Goal: Task Accomplishment & Management: Use online tool/utility

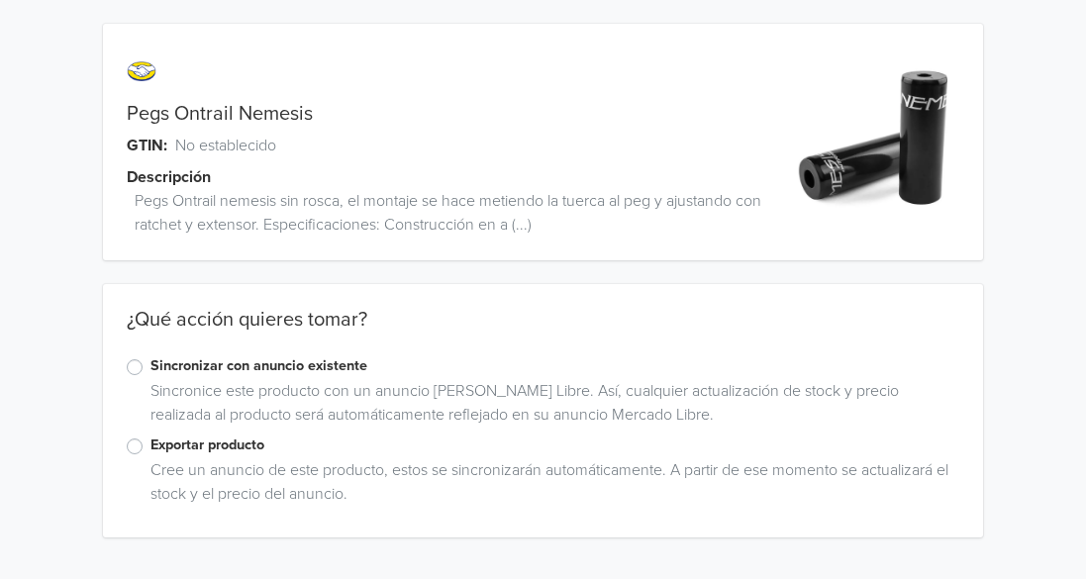
click at [150, 367] on label "Sincronizar con anuncio existente" at bounding box center [554, 366] width 809 height 22
click at [0, 0] on input "Sincronizar con anuncio existente" at bounding box center [0, 0] width 0 height 0
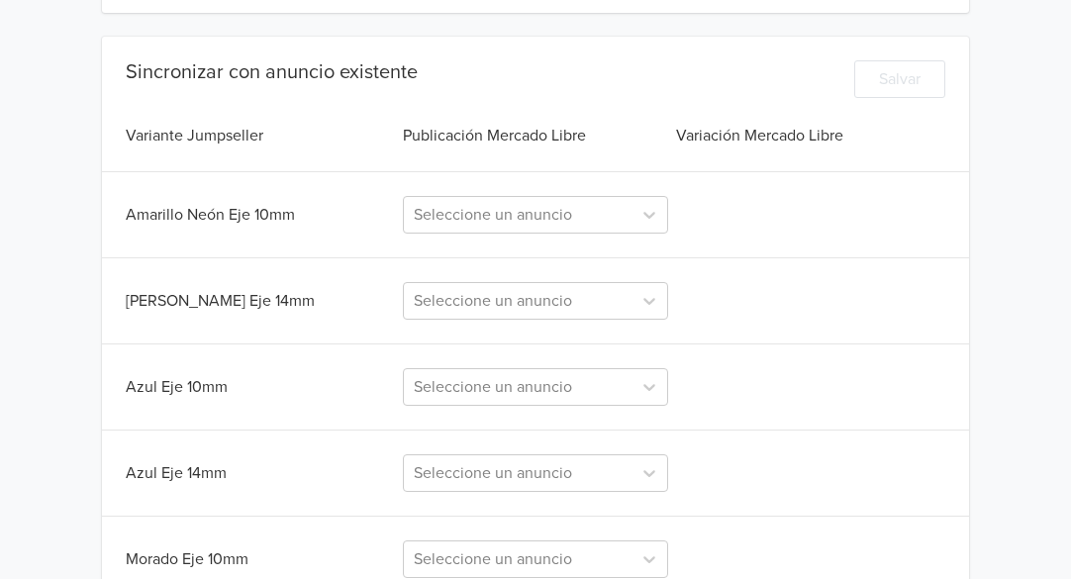
scroll to position [495, 0]
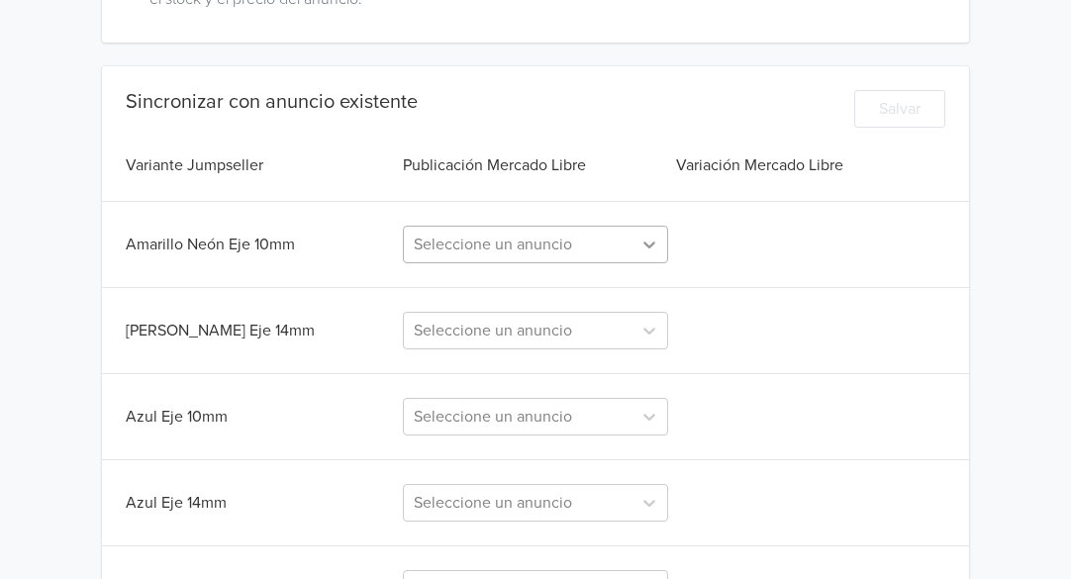
click at [652, 246] on icon at bounding box center [649, 245] width 20 height 20
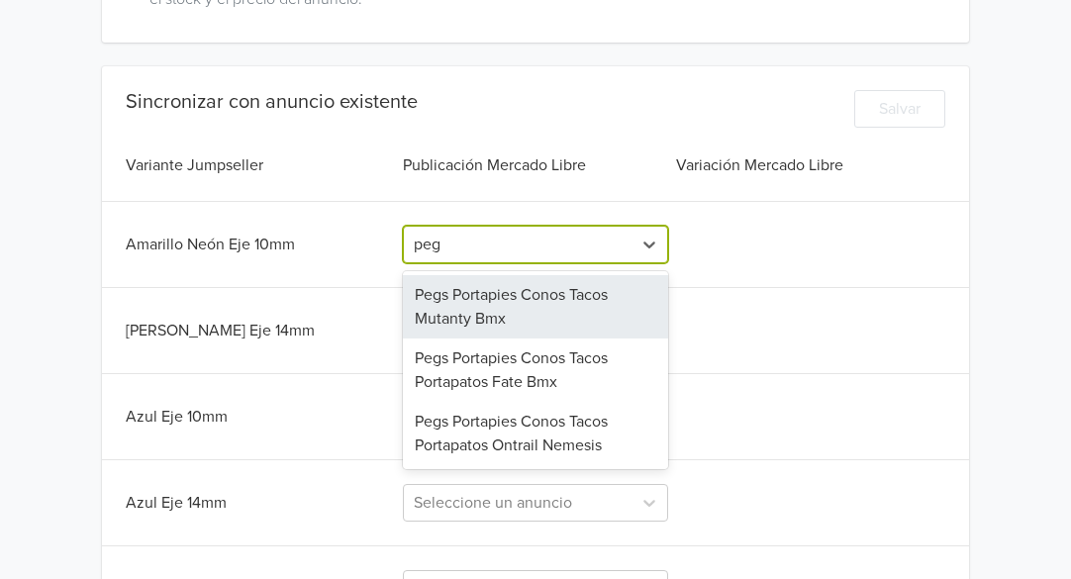
type input "pegs"
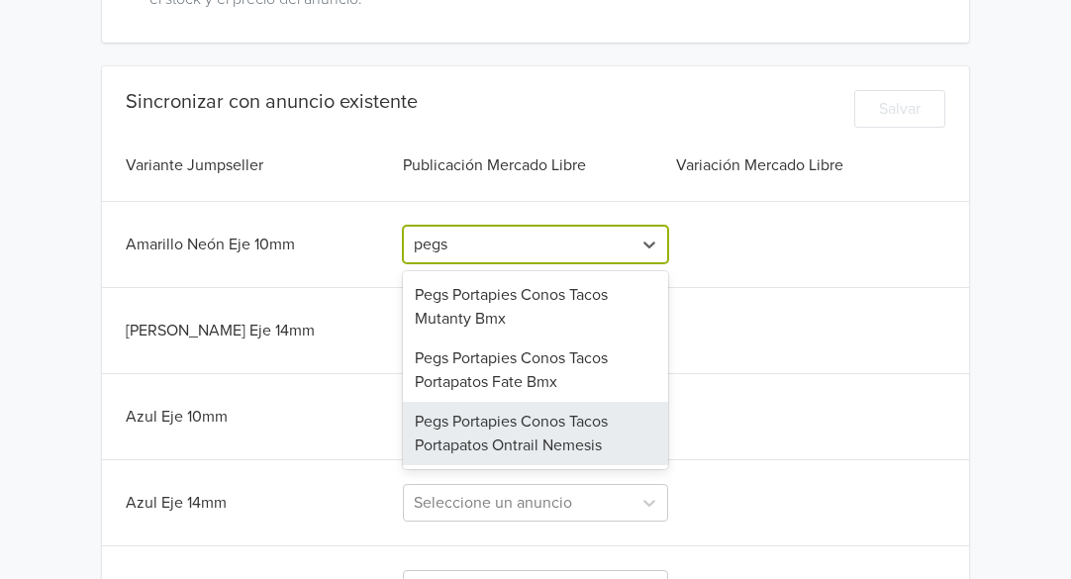
click at [519, 438] on div "Pegs Portapies Conos Tacos Portapatos Ontrail Nemesis" at bounding box center [535, 433] width 265 height 63
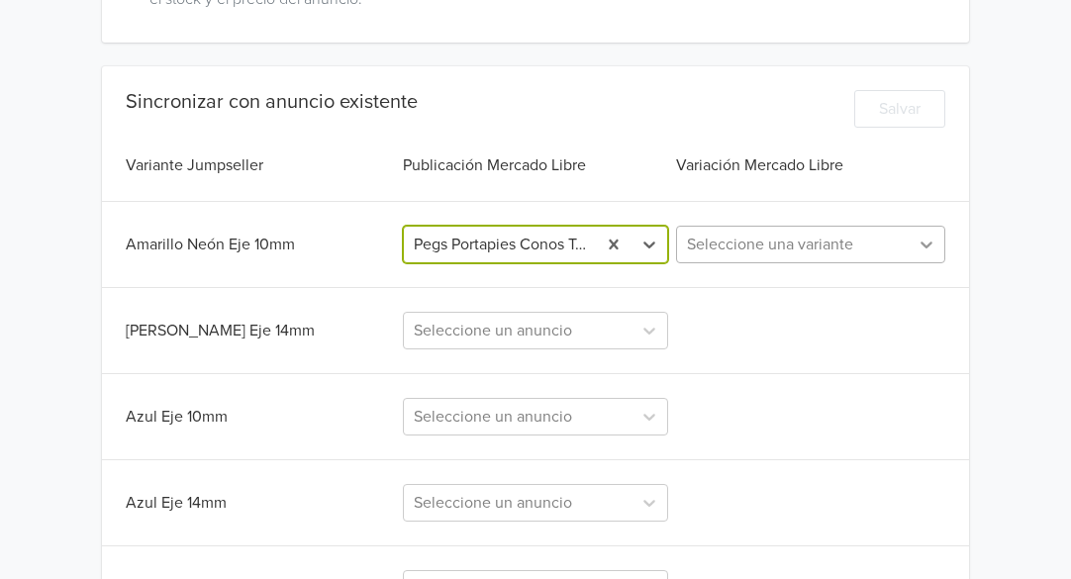
click at [923, 244] on icon at bounding box center [926, 244] width 12 height 7
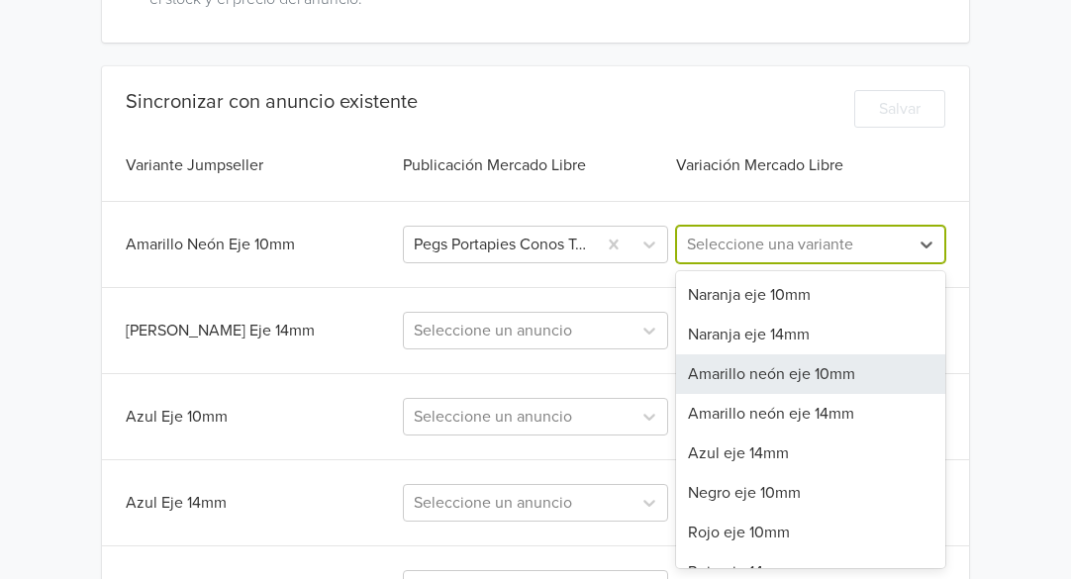
click at [795, 378] on div "Amarillo neón eje 10mm" at bounding box center [810, 374] width 269 height 40
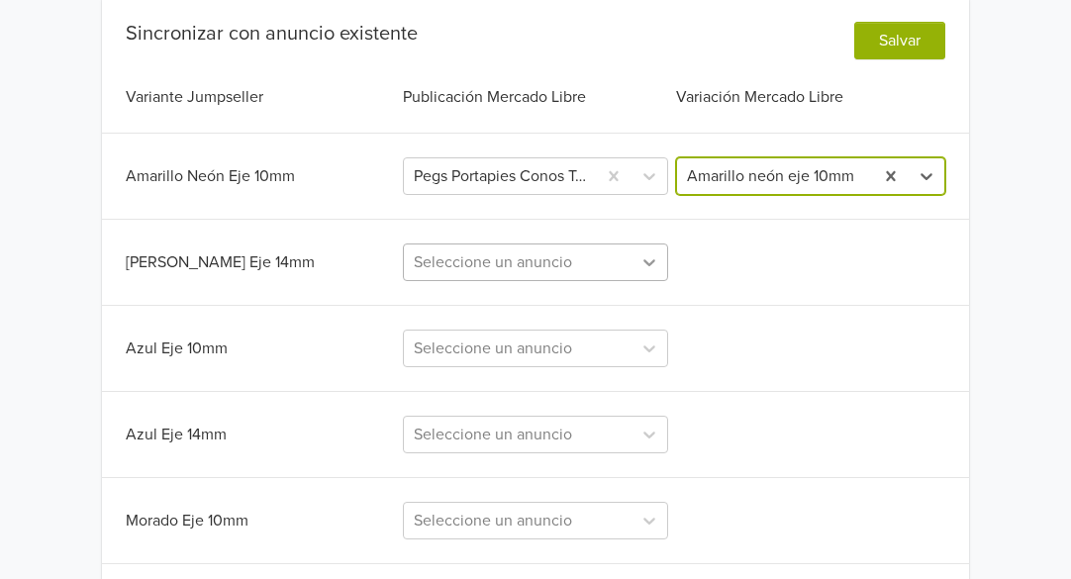
click at [654, 281] on div "Seleccione un anuncio" at bounding box center [535, 262] width 265 height 38
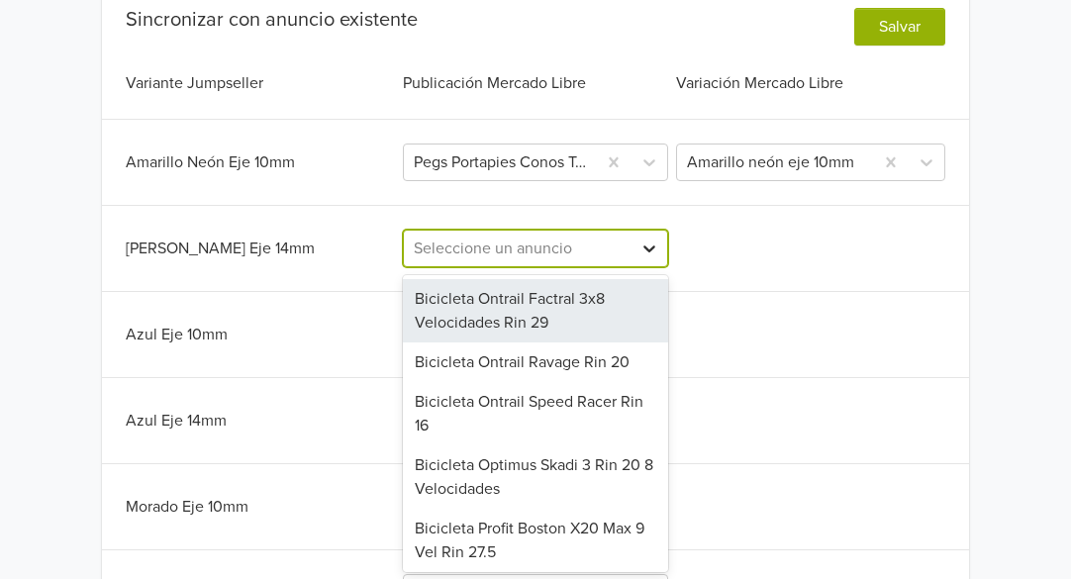
scroll to position [578, 0]
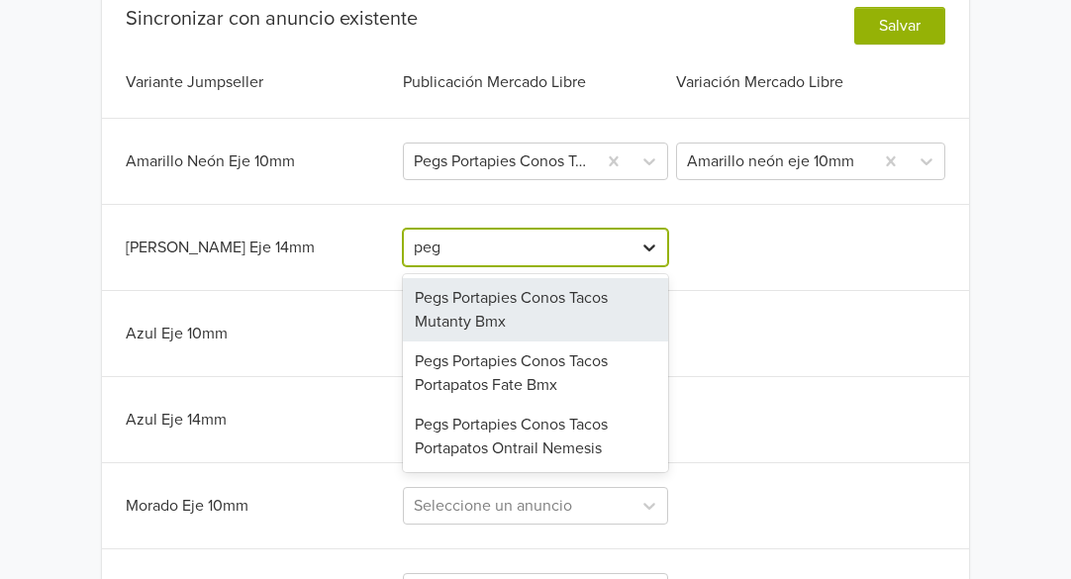
type input "pegs"
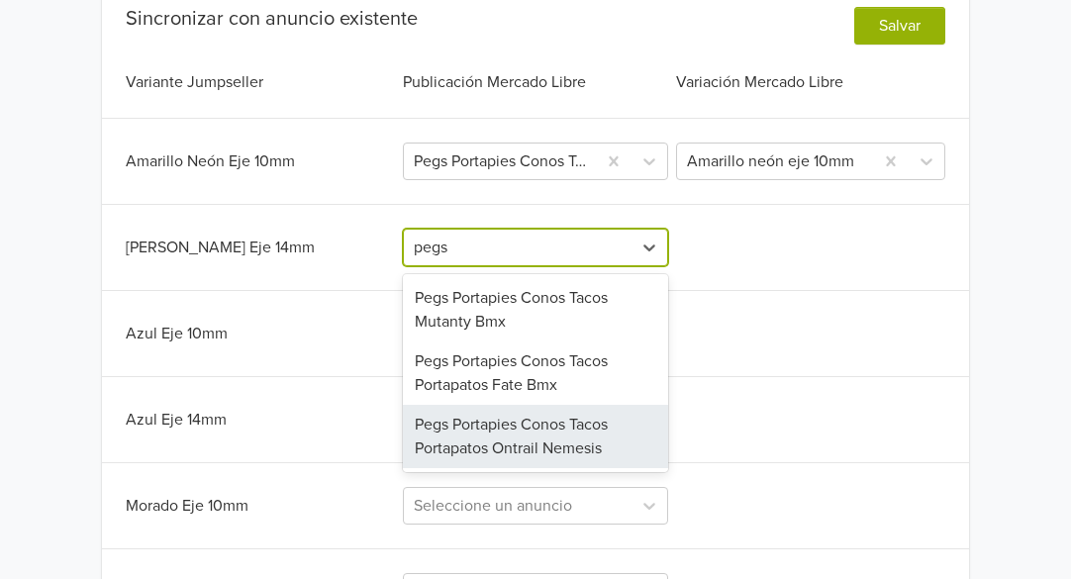
click at [564, 443] on div "Pegs Portapies Conos Tacos Portapatos Ontrail Nemesis" at bounding box center [535, 436] width 265 height 63
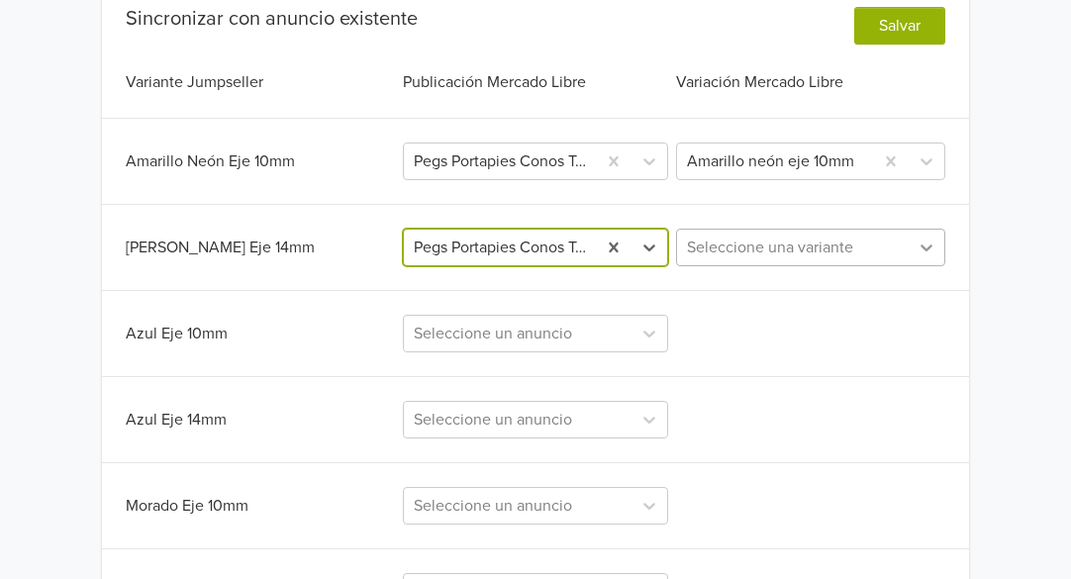
click at [922, 249] on icon at bounding box center [926, 248] width 20 height 20
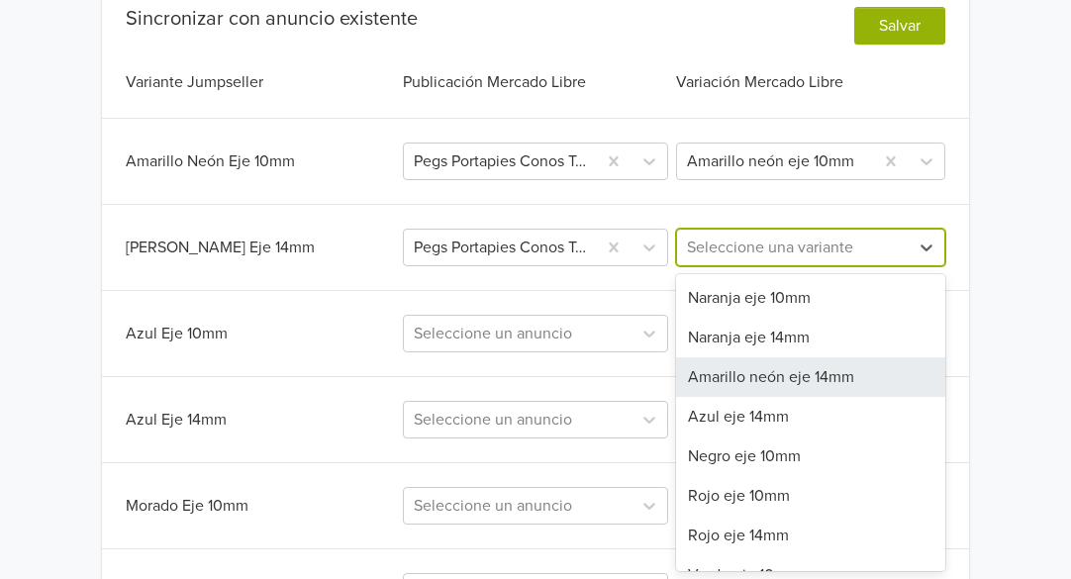
click at [818, 382] on div "Amarillo neón eje 14mm" at bounding box center [810, 377] width 269 height 40
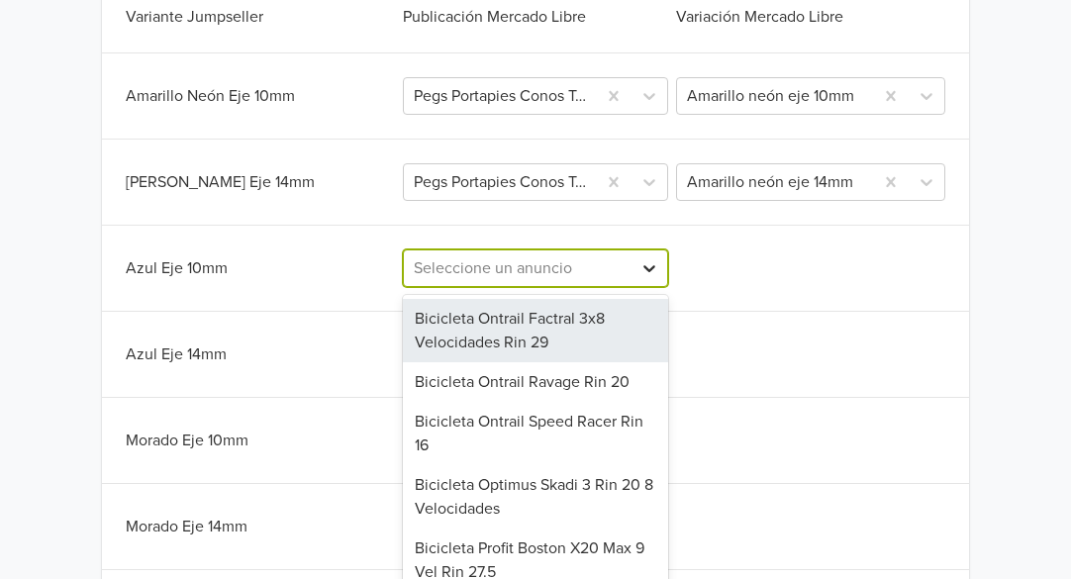
click at [648, 287] on div "287 results available. Use Up and Down to choose options, press Enter to select…" at bounding box center [535, 268] width 265 height 38
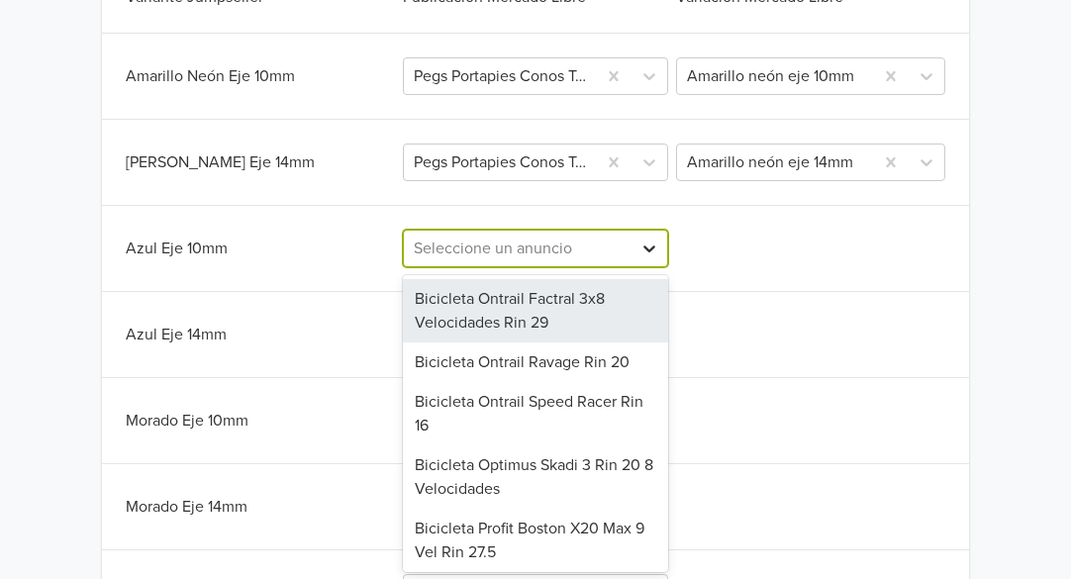
scroll to position [664, 0]
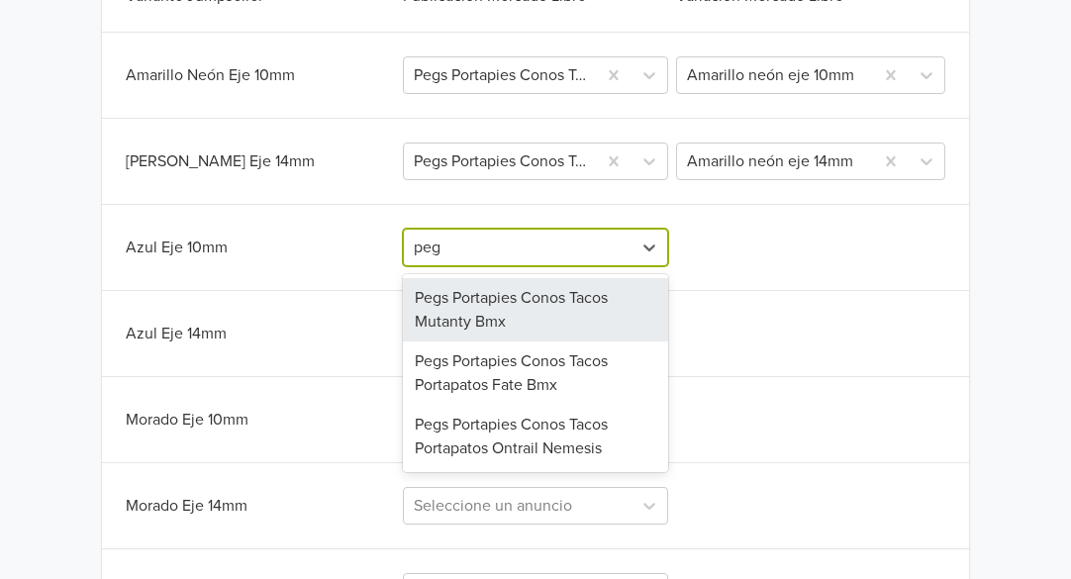
type input "pegs"
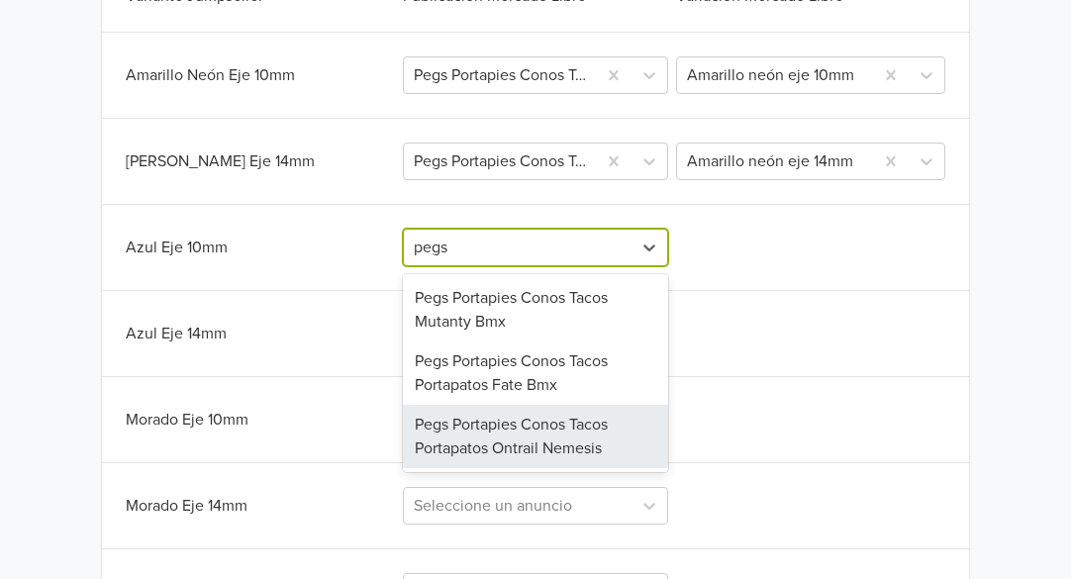
click at [530, 430] on div "Pegs Portapies Conos Tacos Portapatos Ontrail Nemesis" at bounding box center [535, 436] width 265 height 63
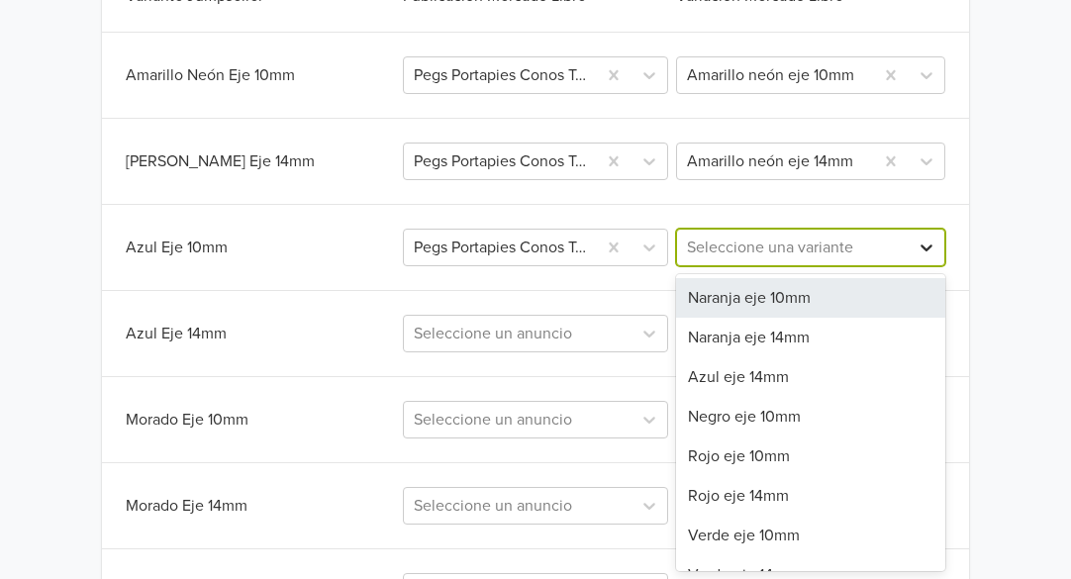
click at [920, 246] on icon at bounding box center [926, 248] width 20 height 20
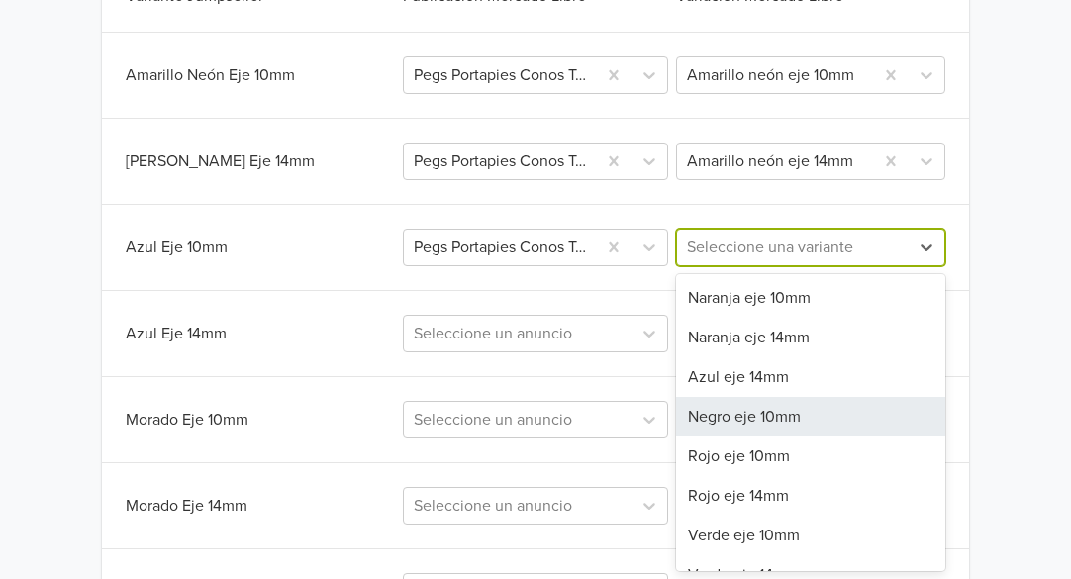
click at [781, 422] on div "Negro eje 10mm" at bounding box center [810, 417] width 269 height 40
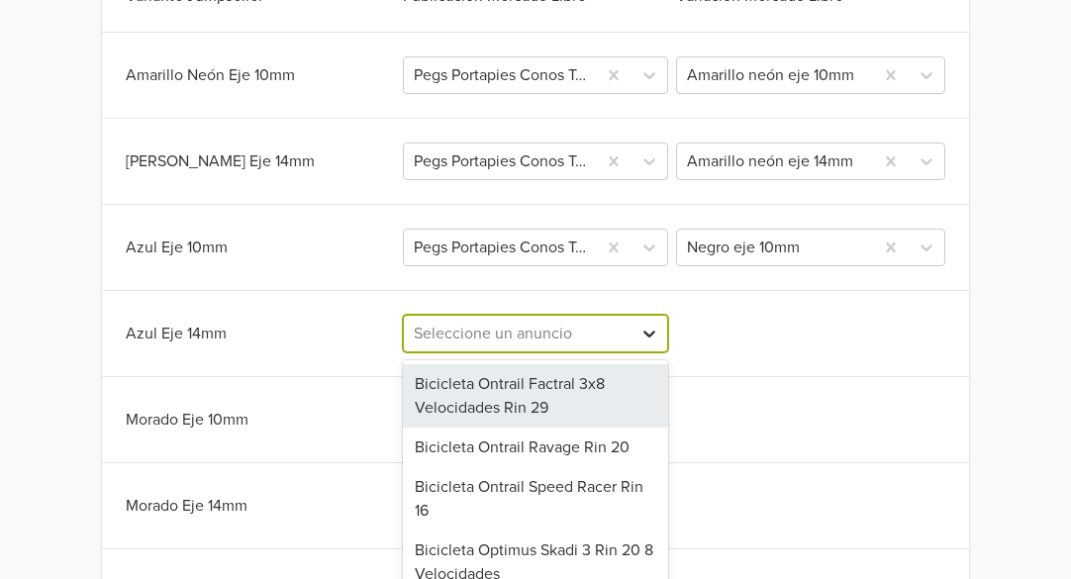
scroll to position [750, 0]
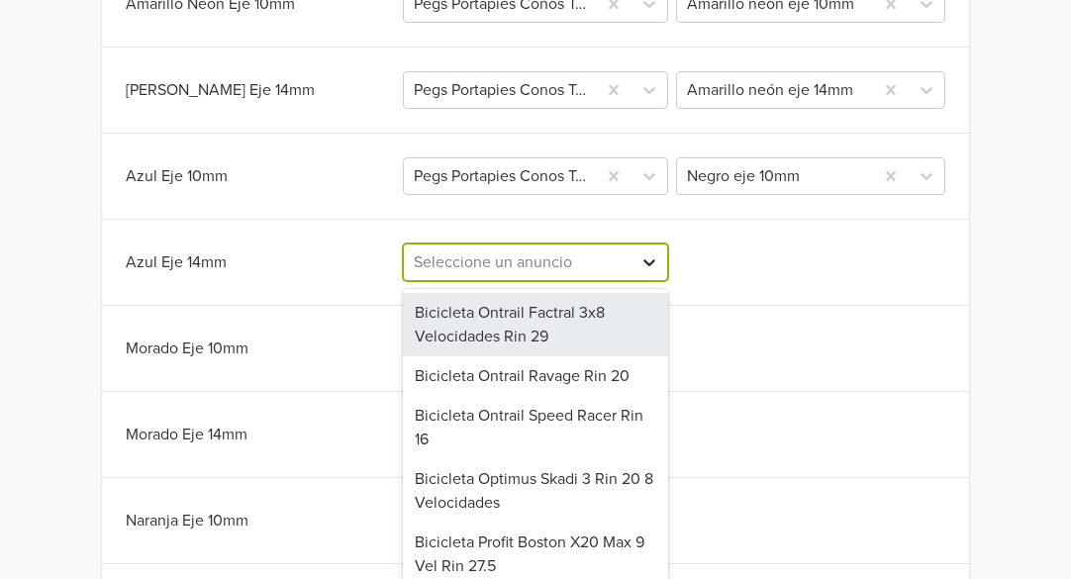
click at [650, 281] on div "287 results available. Use Up and Down to choose options, press Enter to select…" at bounding box center [535, 262] width 265 height 38
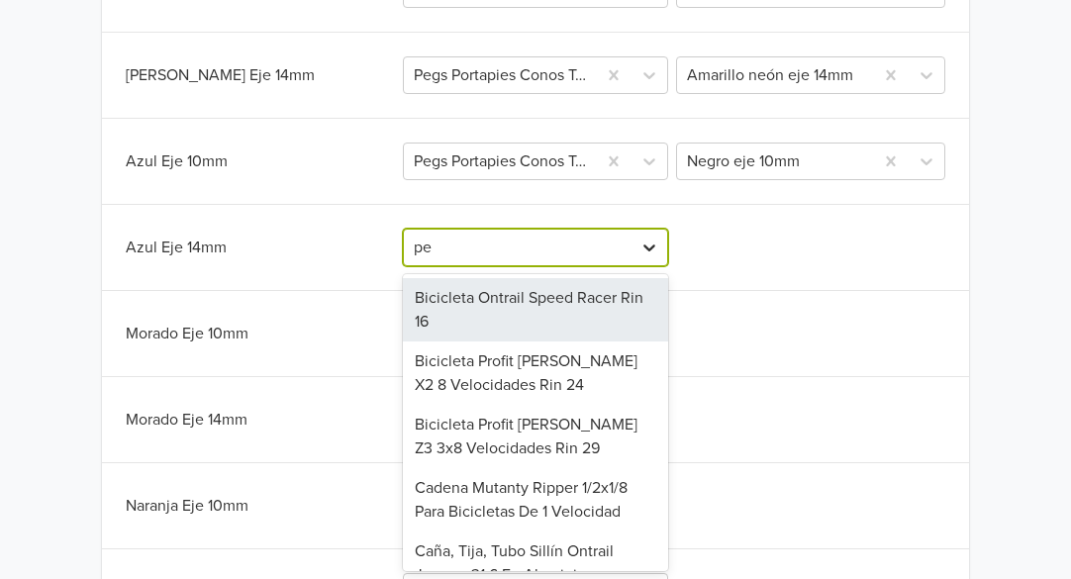
type input "peg"
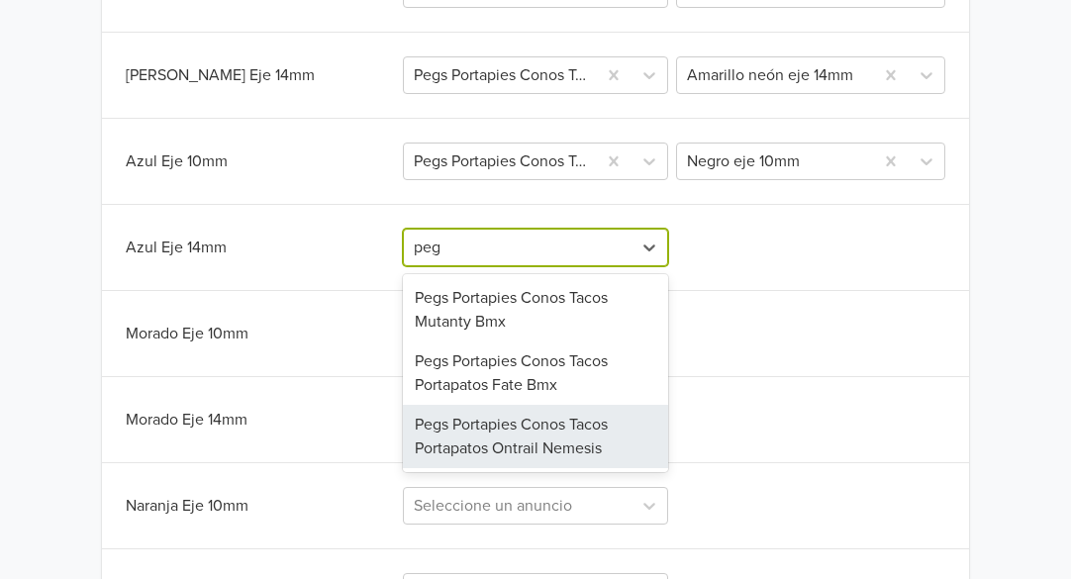
click at [572, 437] on div "Pegs Portapies Conos Tacos Portapatos Ontrail Nemesis" at bounding box center [535, 436] width 265 height 63
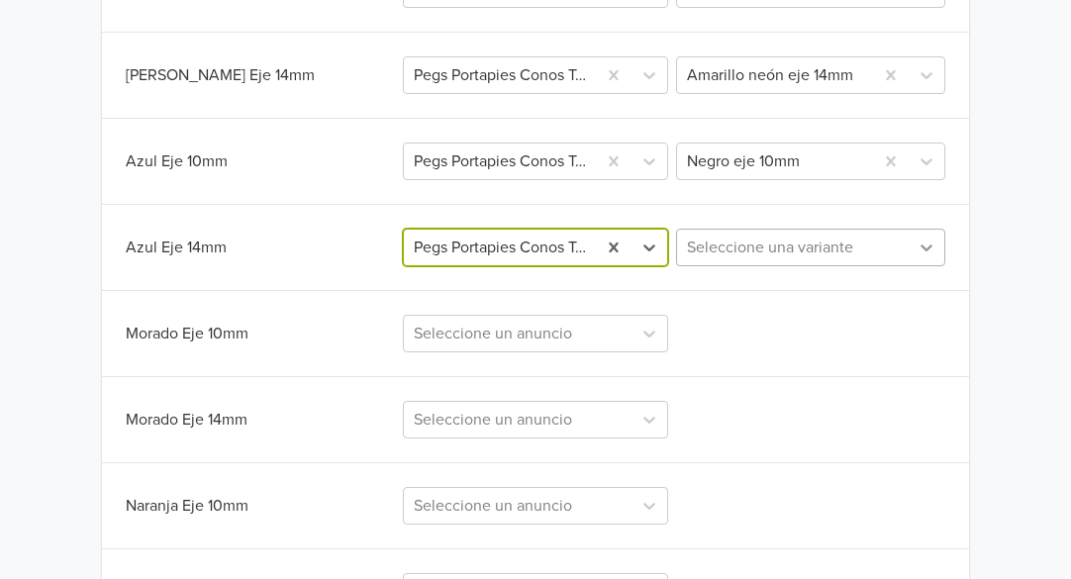
click at [920, 250] on icon at bounding box center [926, 248] width 20 height 20
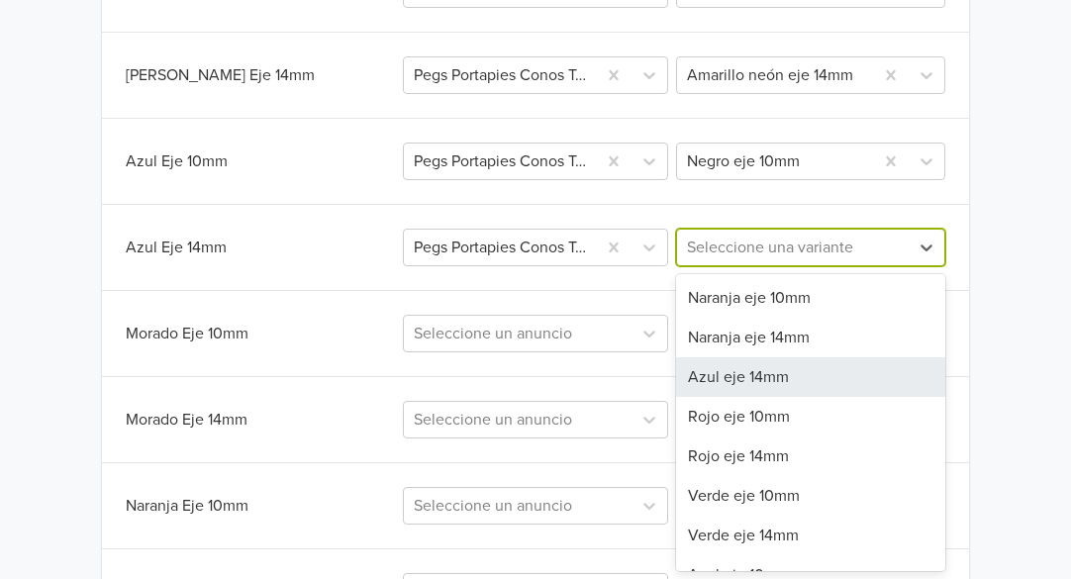
click at [778, 379] on div "Azul eje 14mm" at bounding box center [810, 377] width 269 height 40
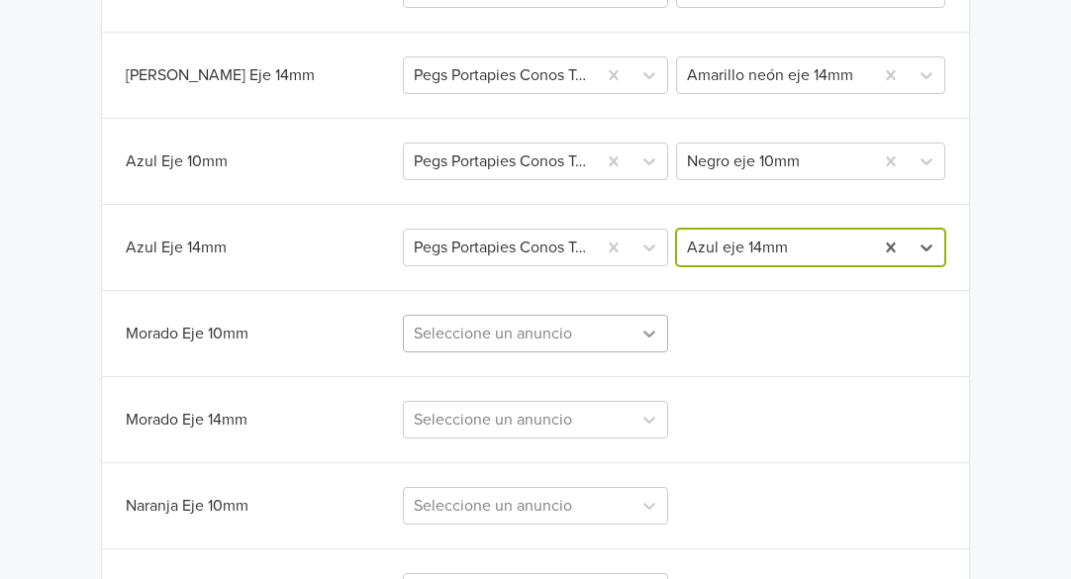
click at [648, 333] on div "Seleccione un anuncio" at bounding box center [535, 334] width 265 height 38
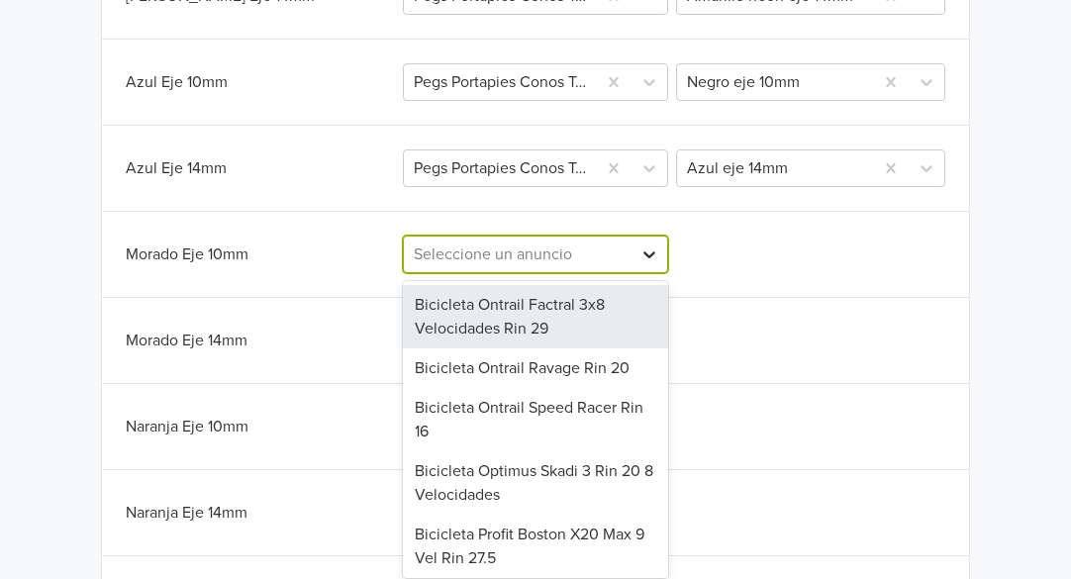
scroll to position [836, 0]
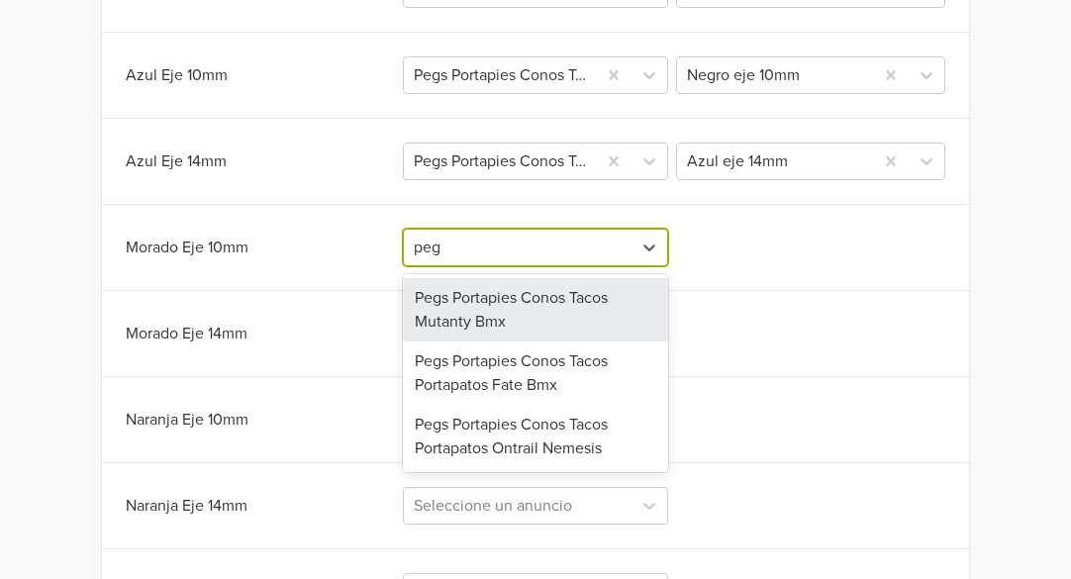
type input "pegs"
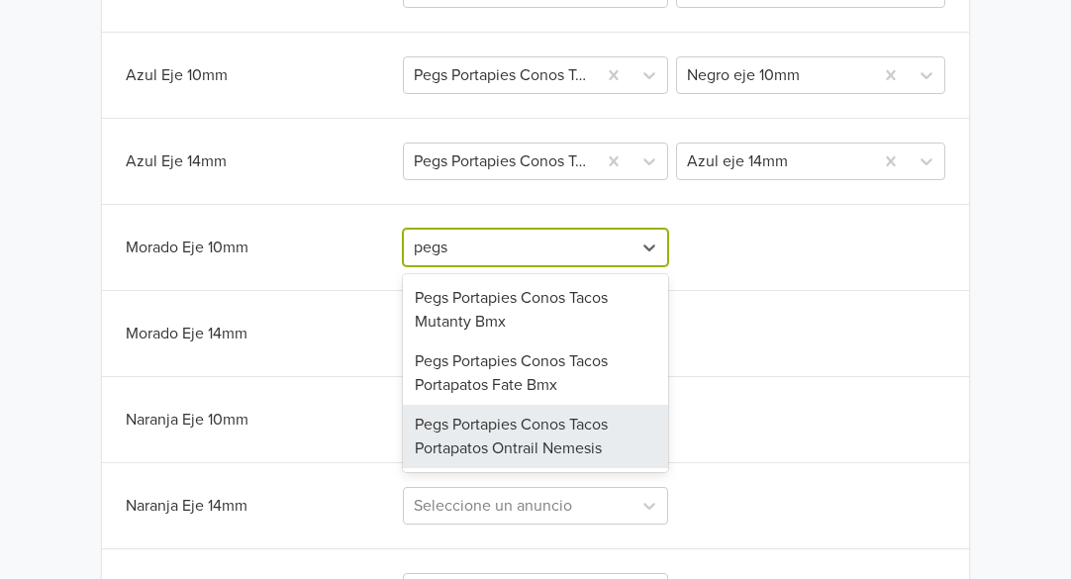
click at [614, 431] on div "Pegs Portapies Conos Tacos Portapatos Ontrail Nemesis" at bounding box center [535, 436] width 265 height 63
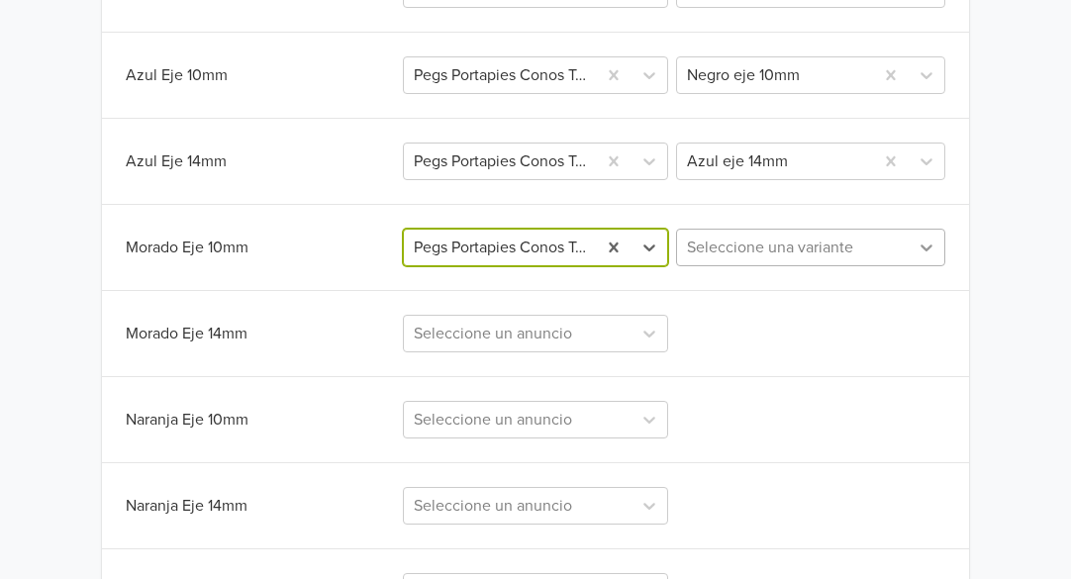
click at [925, 245] on icon at bounding box center [926, 248] width 20 height 20
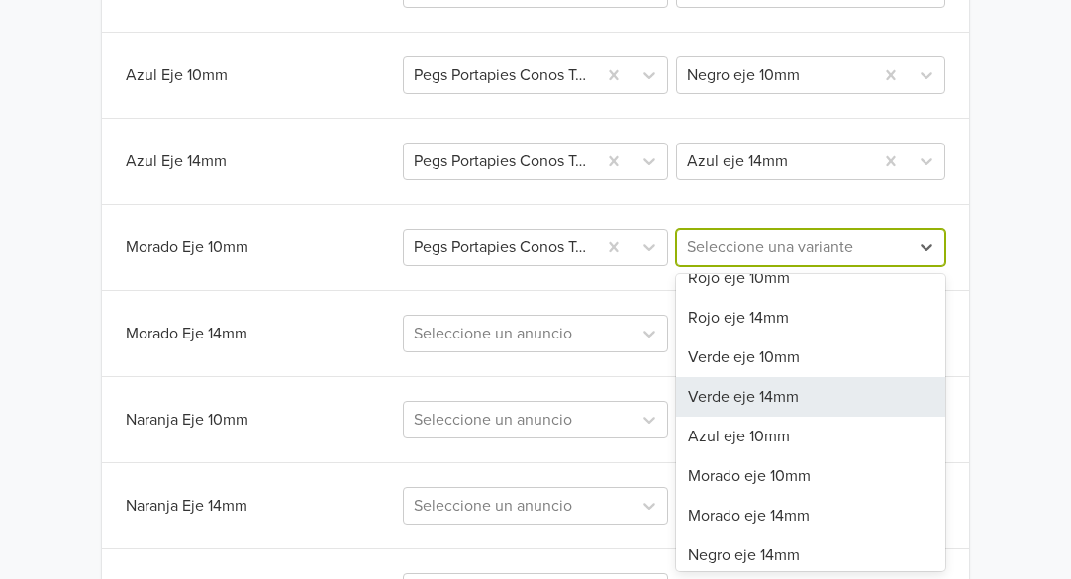
scroll to position [107, 0]
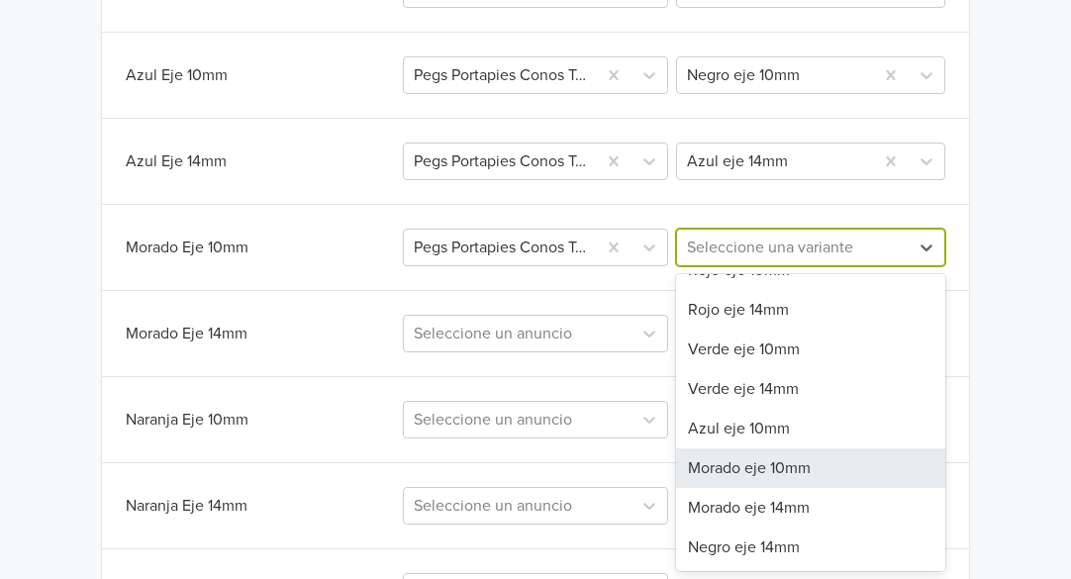
click at [732, 473] on div "Morado eje 10mm" at bounding box center [810, 468] width 269 height 40
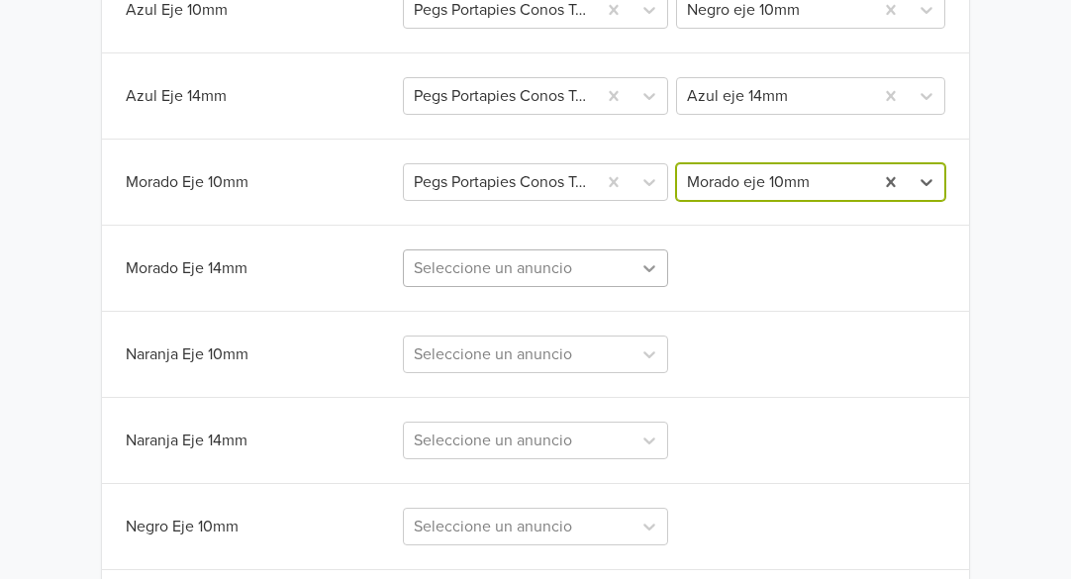
click at [646, 287] on div "Seleccione un anuncio" at bounding box center [535, 268] width 265 height 38
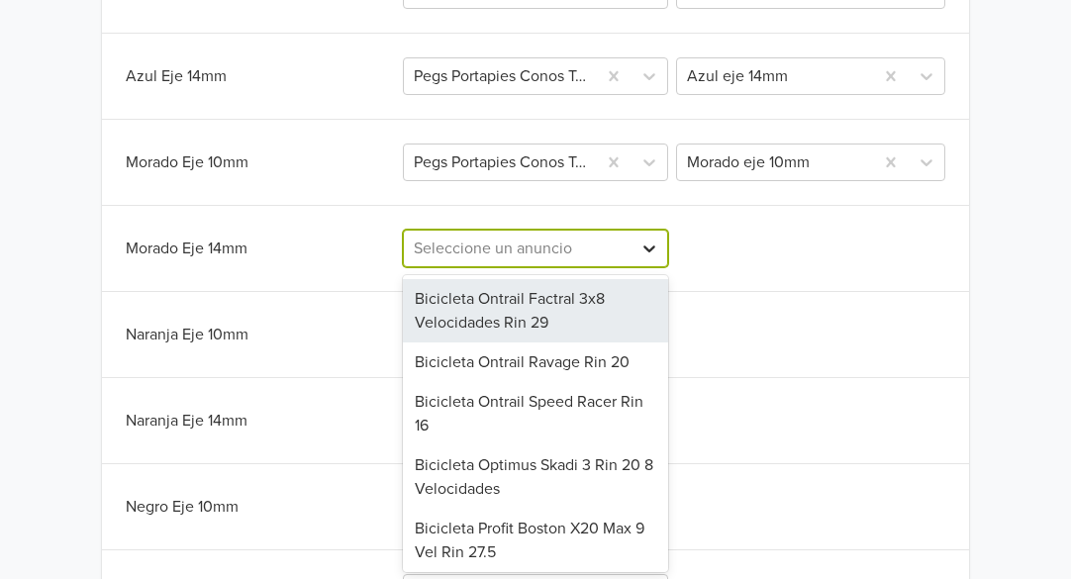
scroll to position [922, 0]
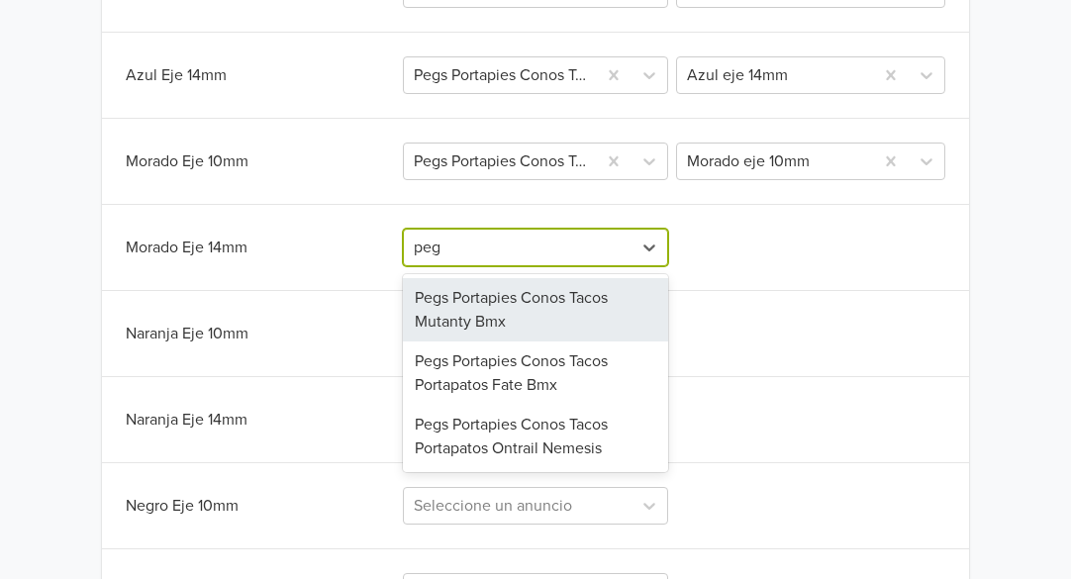
type input "pegs"
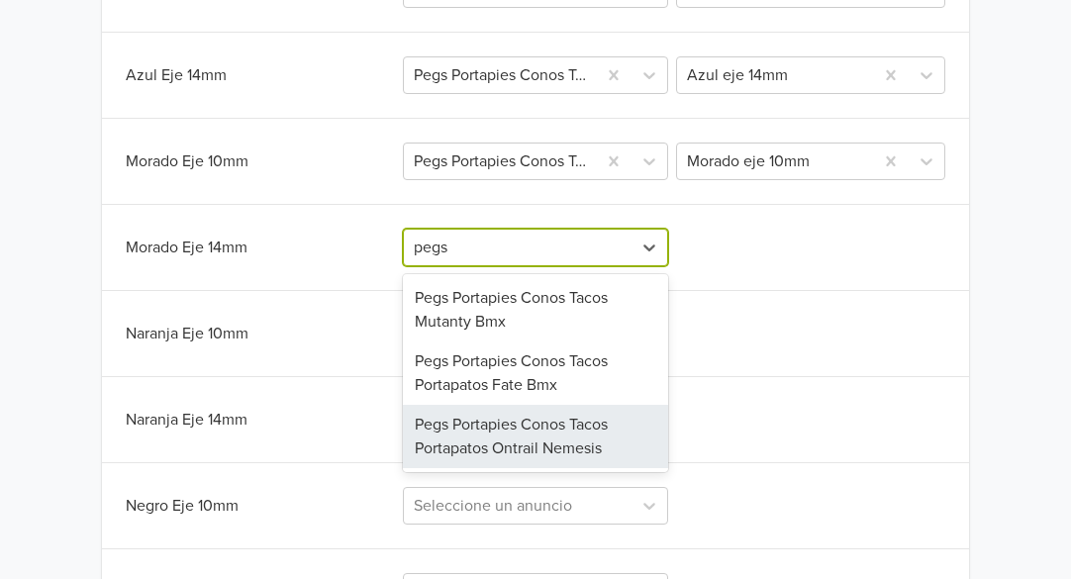
click at [540, 441] on div "Pegs Portapies Conos Tacos Portapatos Ontrail Nemesis" at bounding box center [535, 436] width 265 height 63
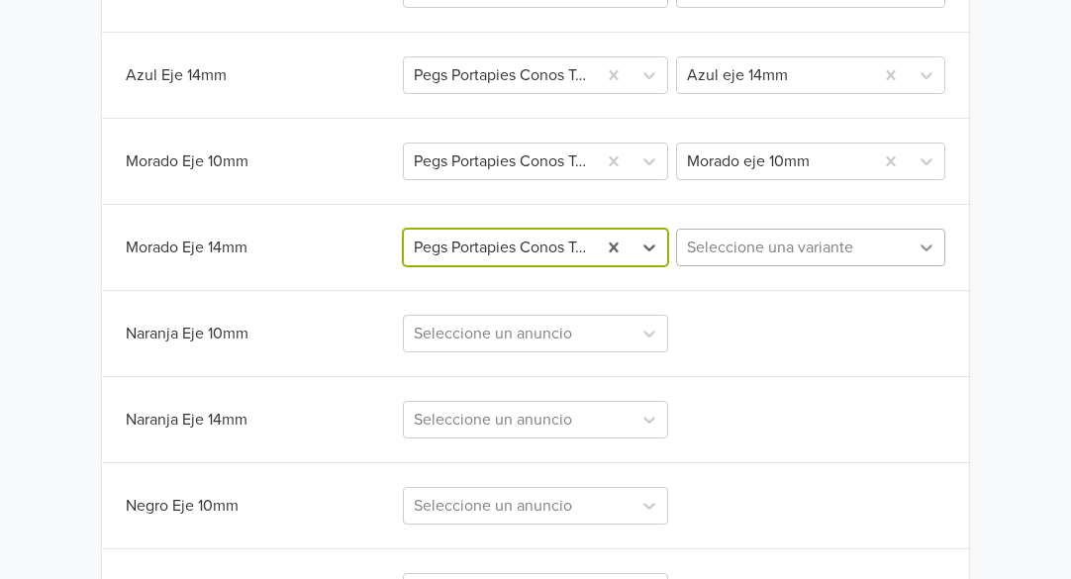
click at [924, 245] on icon at bounding box center [926, 248] width 20 height 20
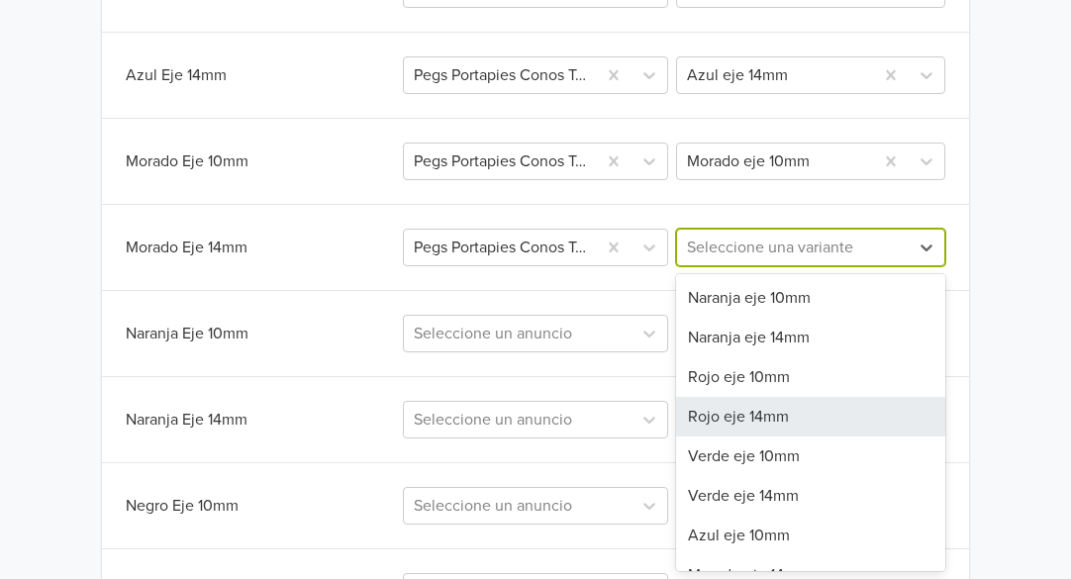
scroll to position [67, 0]
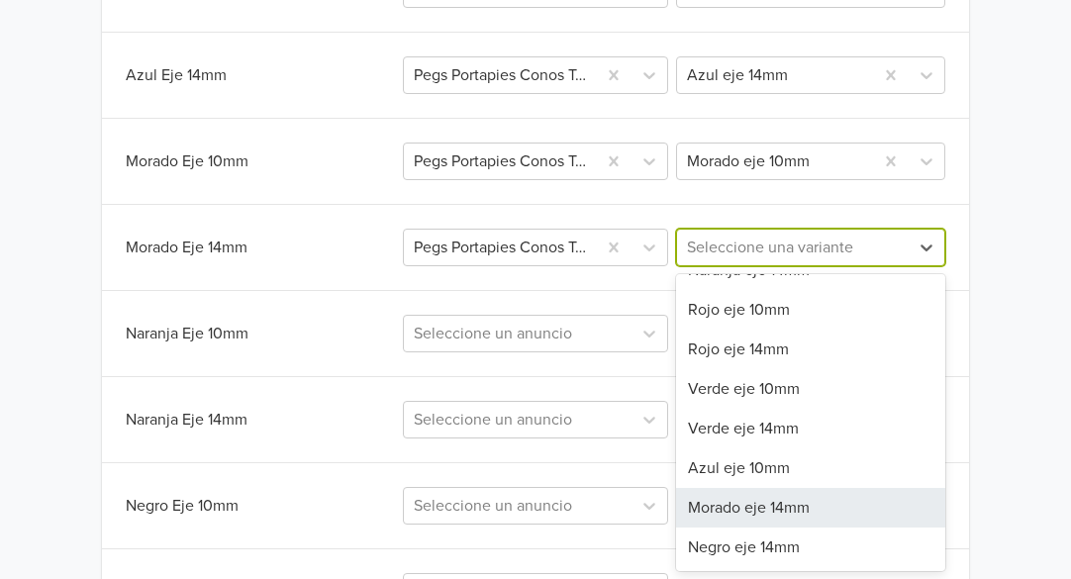
click at [752, 506] on div "Morado eje 14mm" at bounding box center [810, 508] width 269 height 40
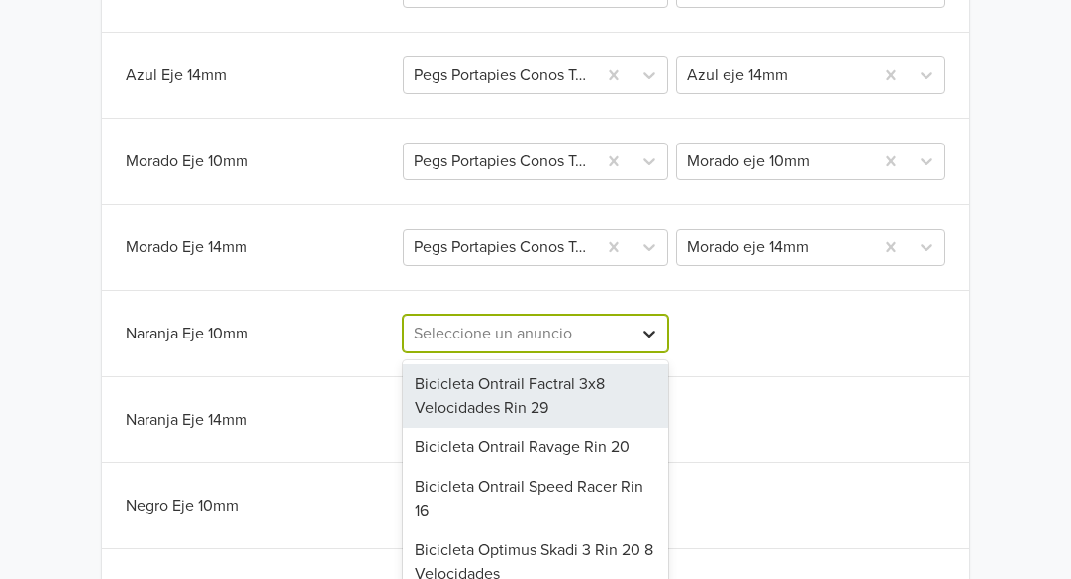
click at [644, 335] on div "287 results available. Use Up and Down to choose options, press Enter to select…" at bounding box center [535, 334] width 265 height 38
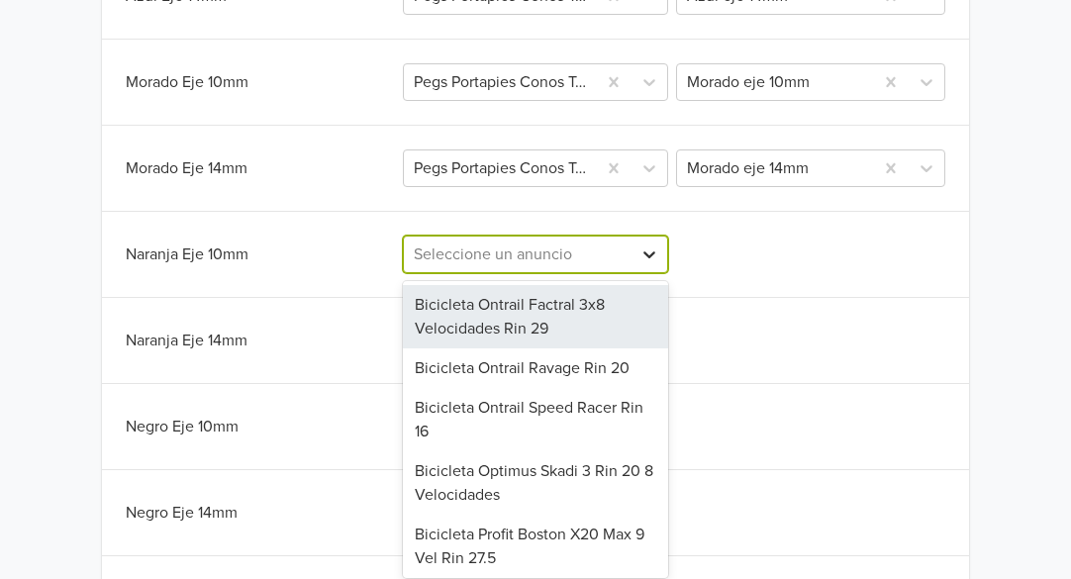
scroll to position [1008, 0]
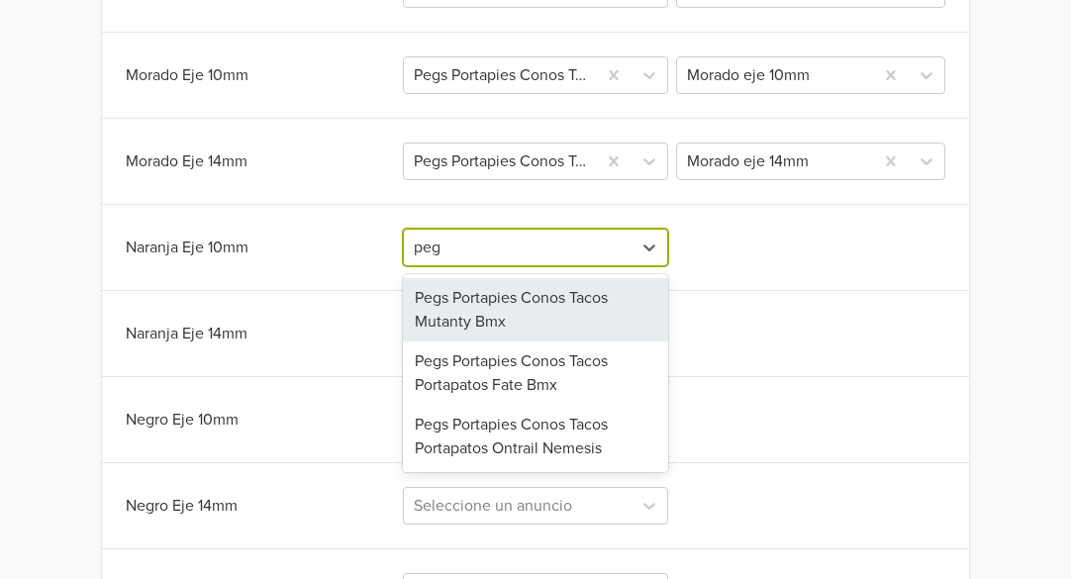
type input "pegs"
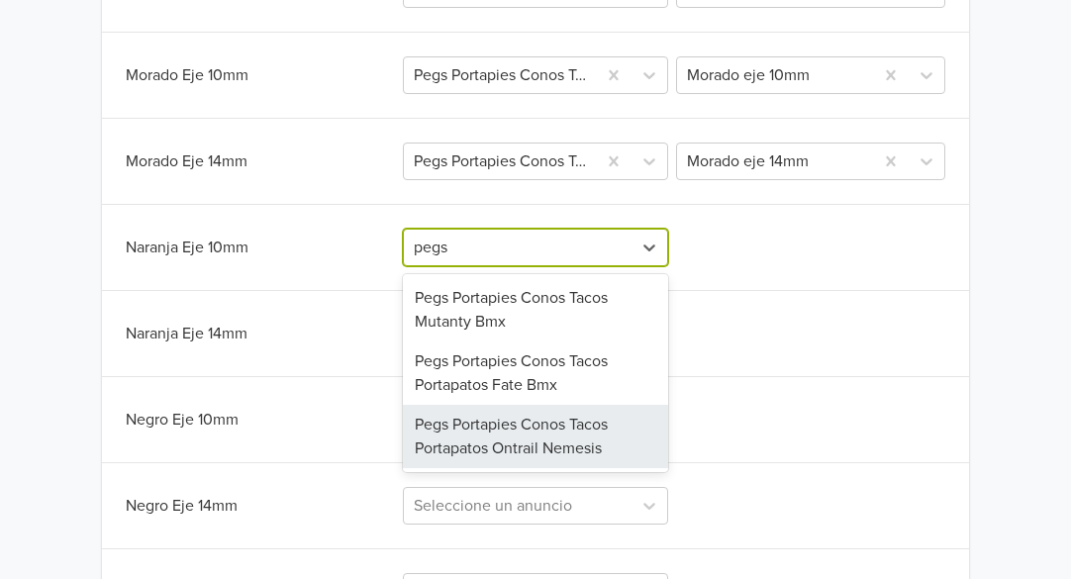
click at [532, 436] on div "Pegs Portapies Conos Tacos Portapatos Ontrail Nemesis" at bounding box center [535, 436] width 265 height 63
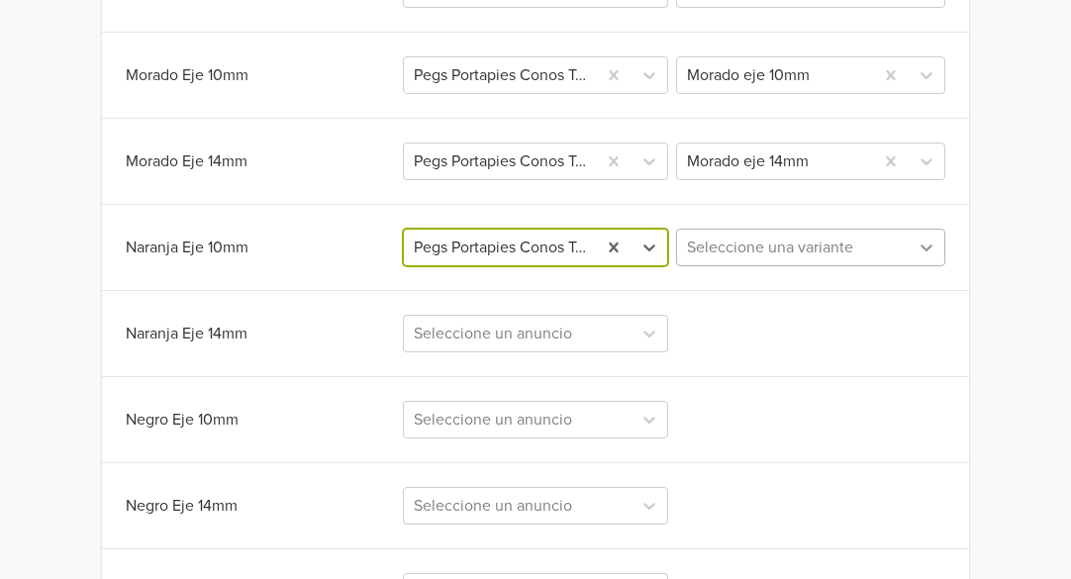
click at [926, 247] on icon at bounding box center [926, 248] width 20 height 20
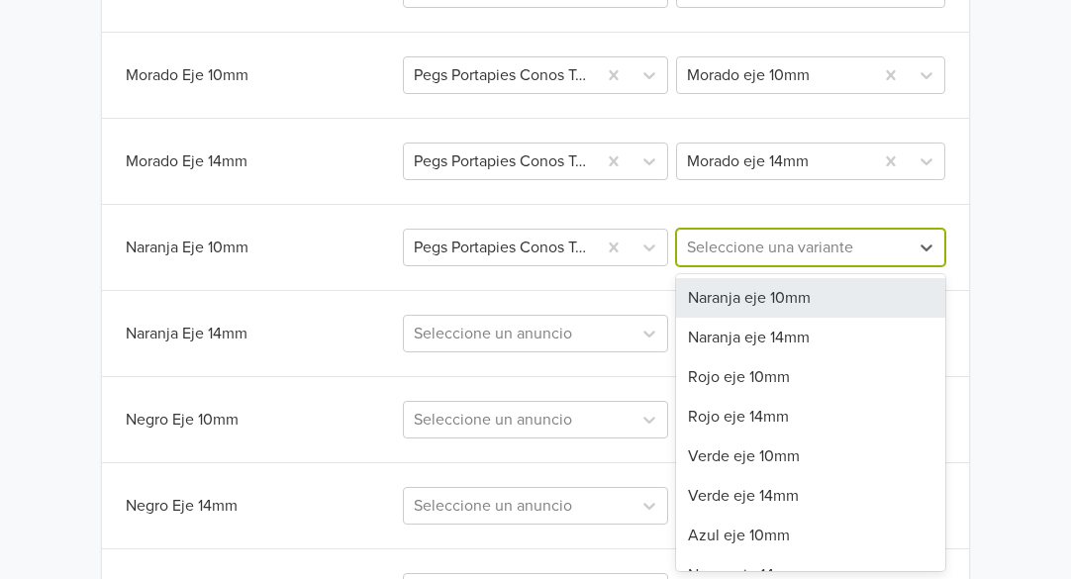
click at [730, 298] on div "Naranja eje 10mm" at bounding box center [810, 298] width 269 height 40
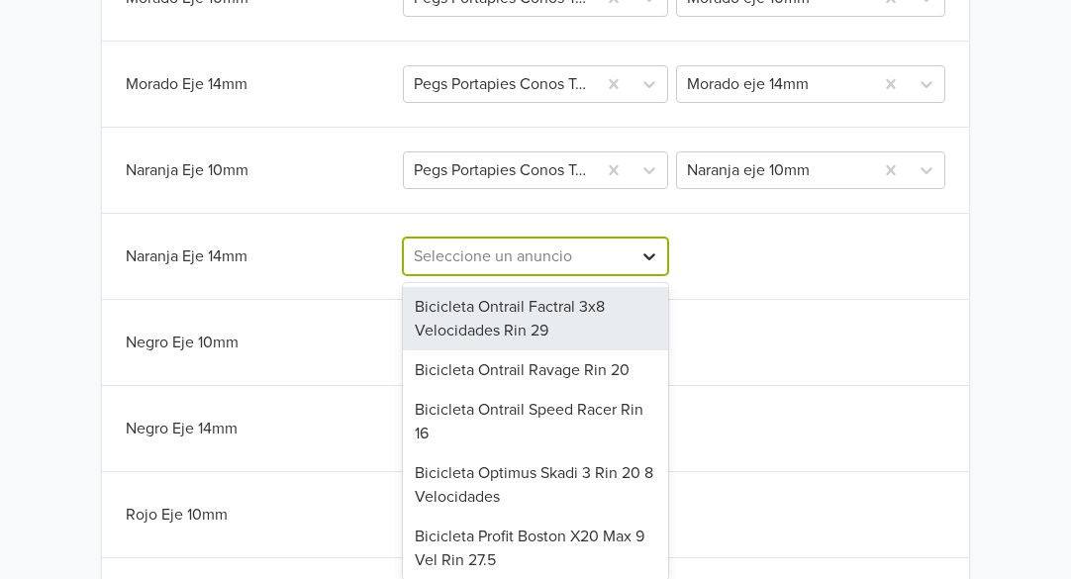
click at [650, 275] on div "287 results available. Use Up and Down to choose options, press Enter to select…" at bounding box center [535, 257] width 265 height 38
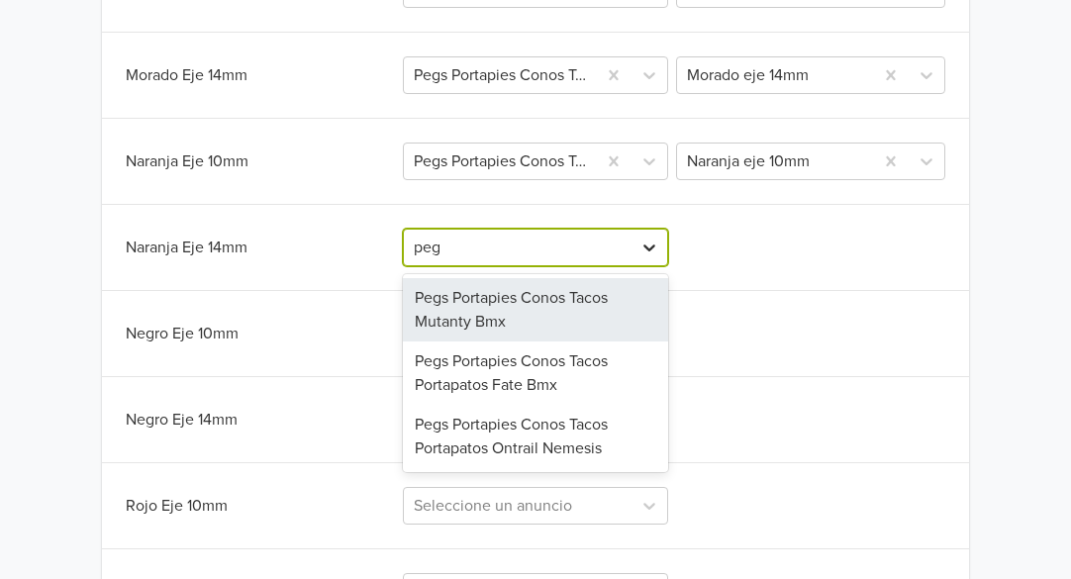
type input "pegs"
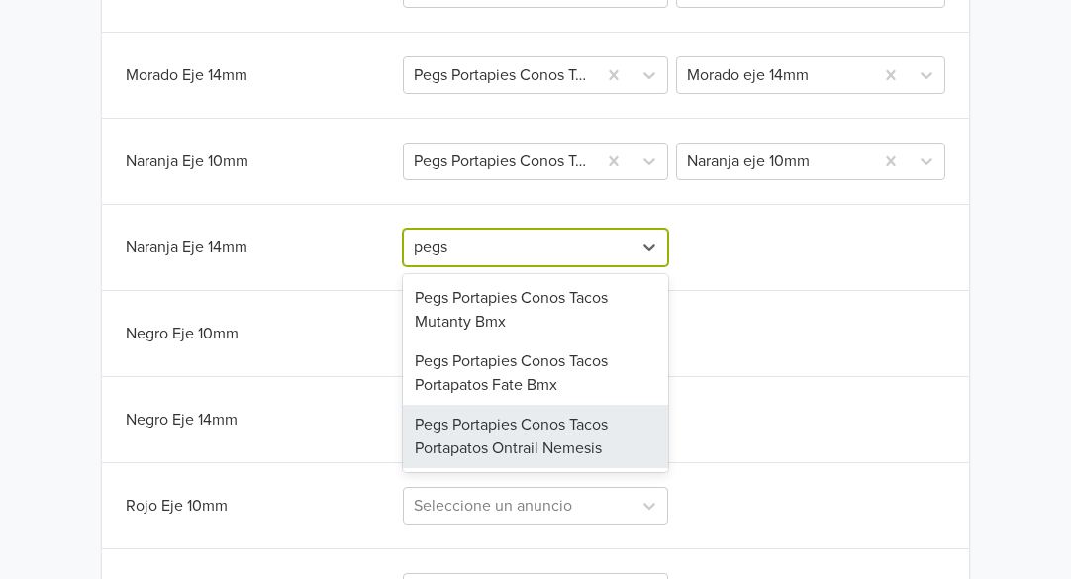
click at [562, 446] on div "Pegs Portapies Conos Tacos Portapatos Ontrail Nemesis" at bounding box center [535, 436] width 265 height 63
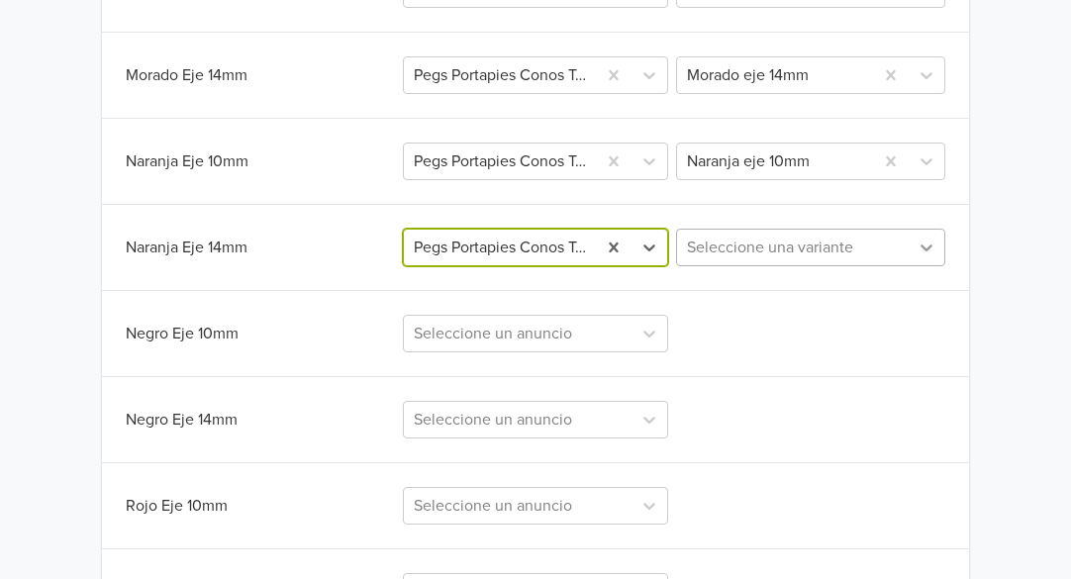
click at [926, 249] on icon at bounding box center [926, 247] width 12 height 7
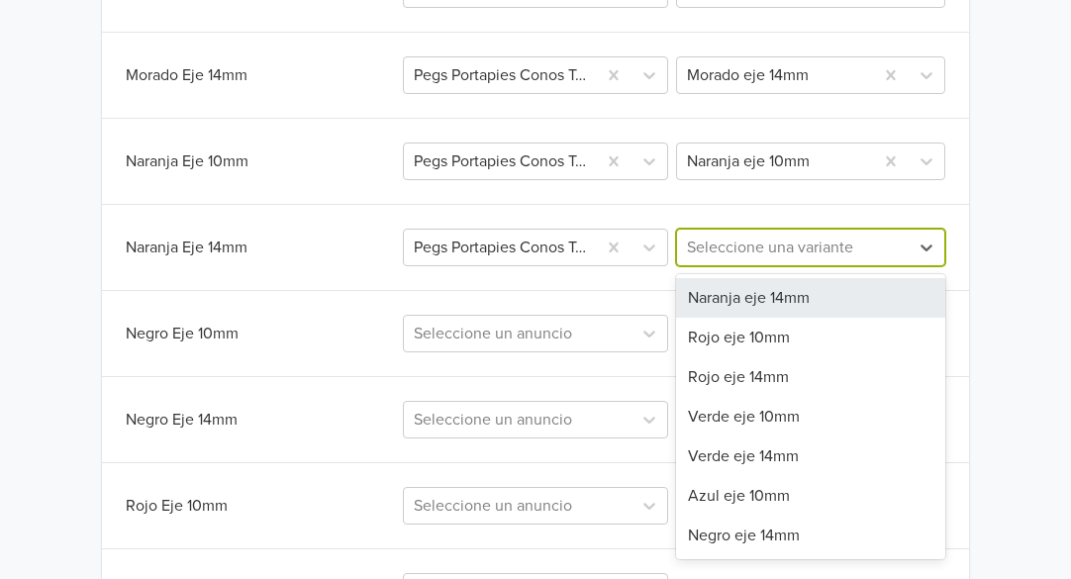
click at [793, 299] on div "Naranja eje 14mm" at bounding box center [810, 298] width 269 height 40
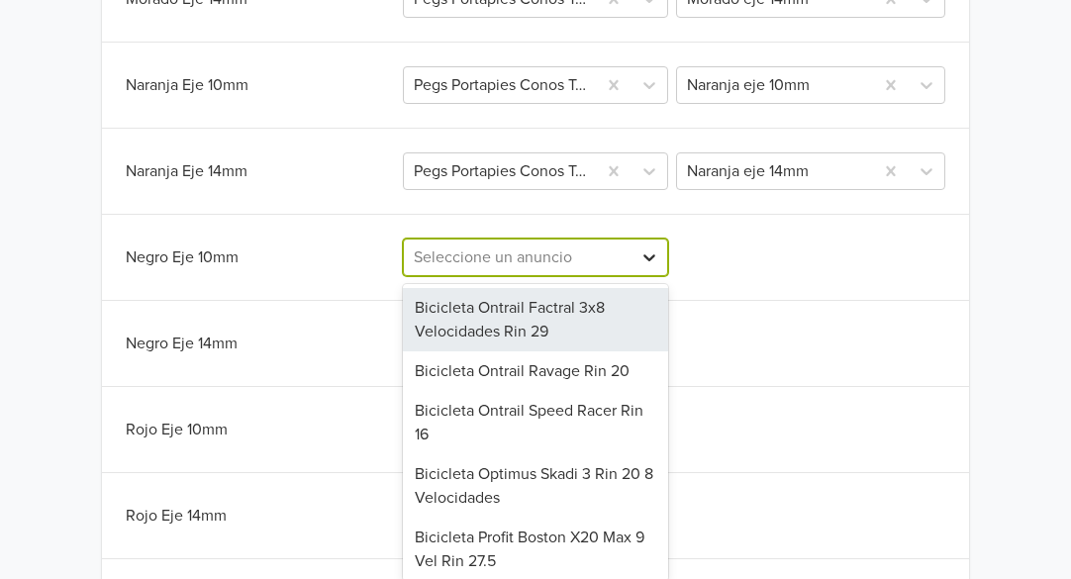
click at [650, 276] on div "287 results available. Use Up and Down to choose options, press Enter to select…" at bounding box center [535, 258] width 265 height 38
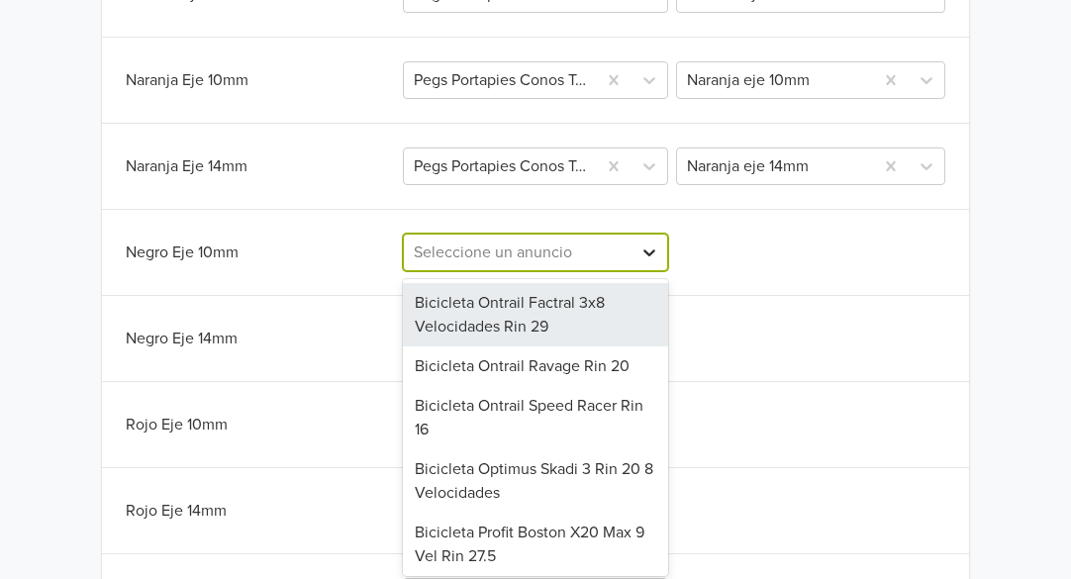
scroll to position [1181, 0]
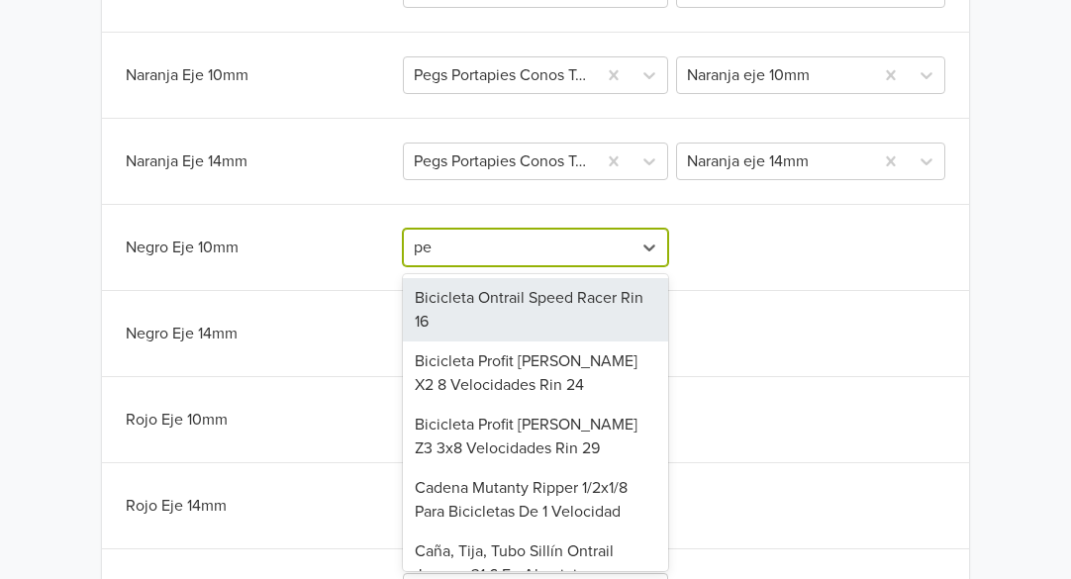
type input "peg"
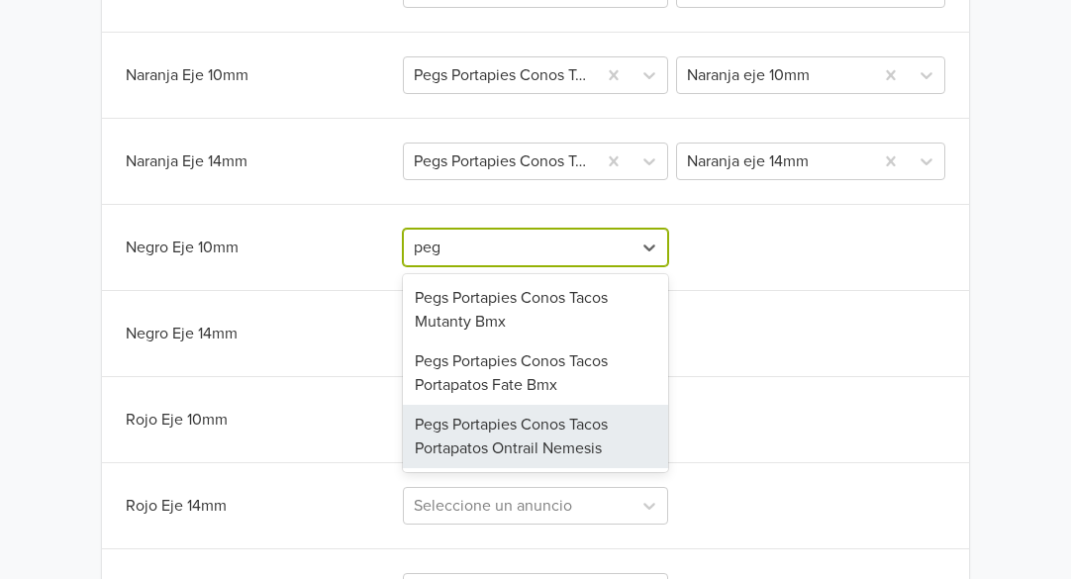
click at [535, 423] on div "Pegs Portapies Conos Tacos Portapatos Ontrail Nemesis" at bounding box center [535, 436] width 265 height 63
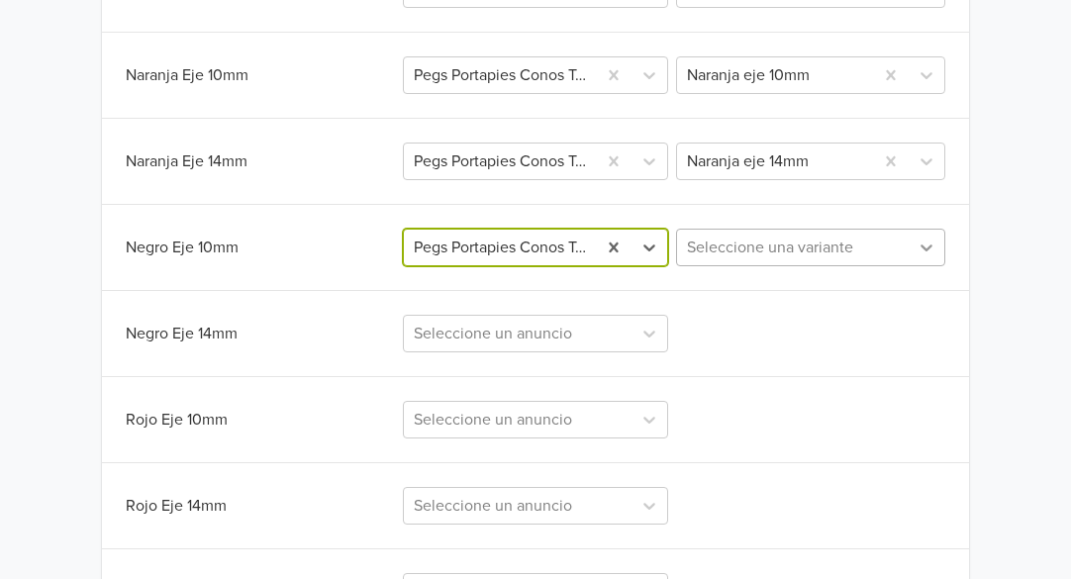
click at [923, 245] on icon at bounding box center [926, 248] width 20 height 20
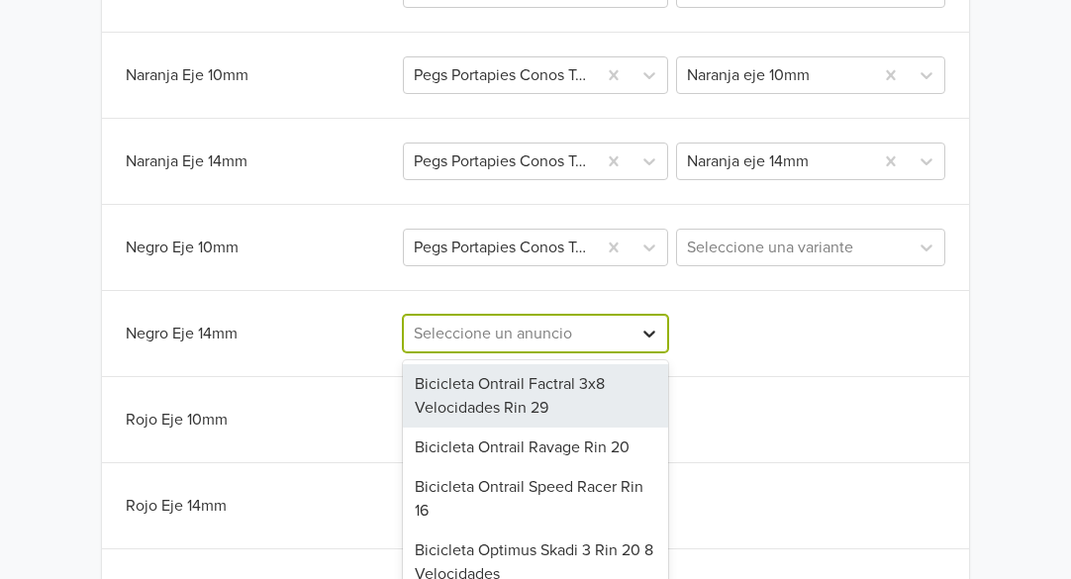
click at [638, 332] on div "287 results available. Use Up and Down to choose options, press Enter to select…" at bounding box center [535, 334] width 265 height 38
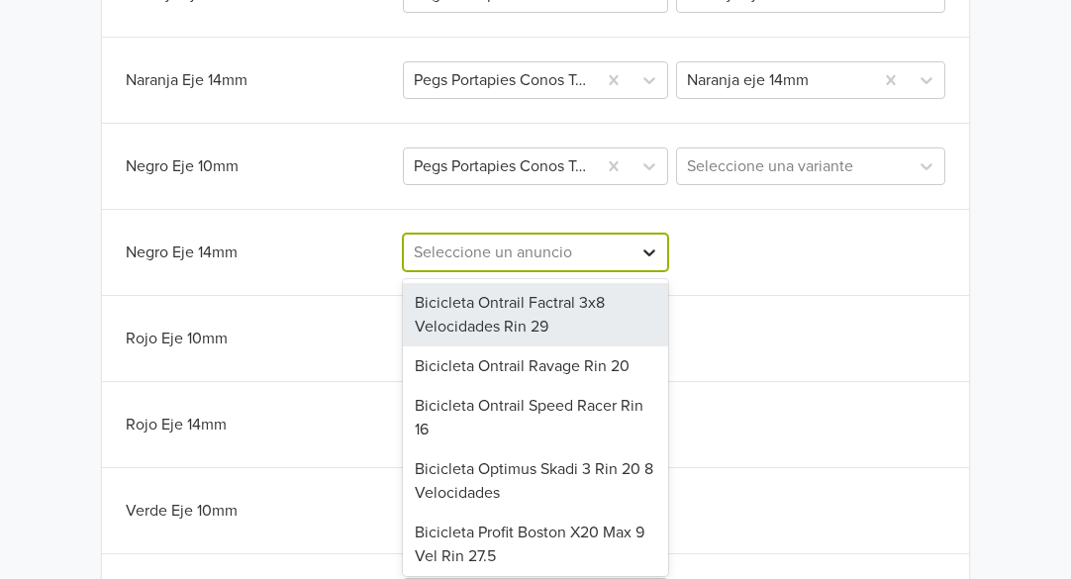
scroll to position [1267, 0]
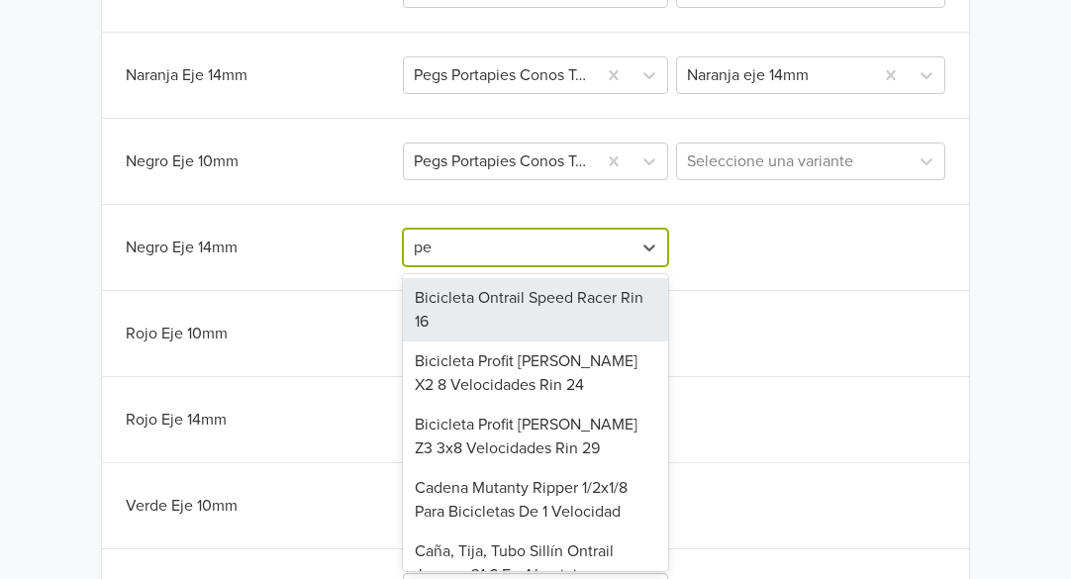
type input "peg"
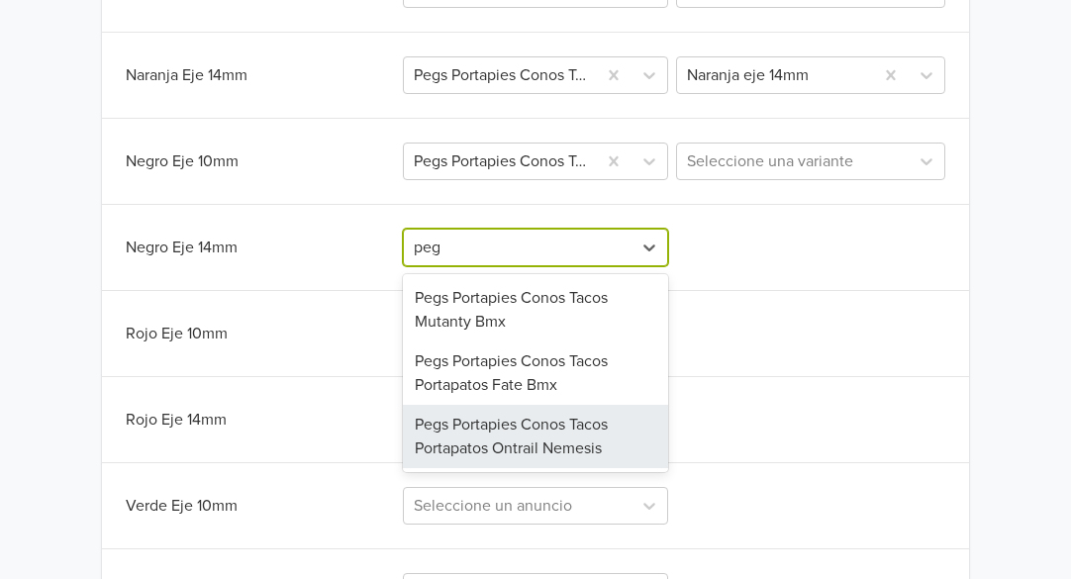
click at [554, 435] on div "Pegs Portapies Conos Tacos Portapatos Ontrail Nemesis" at bounding box center [535, 436] width 265 height 63
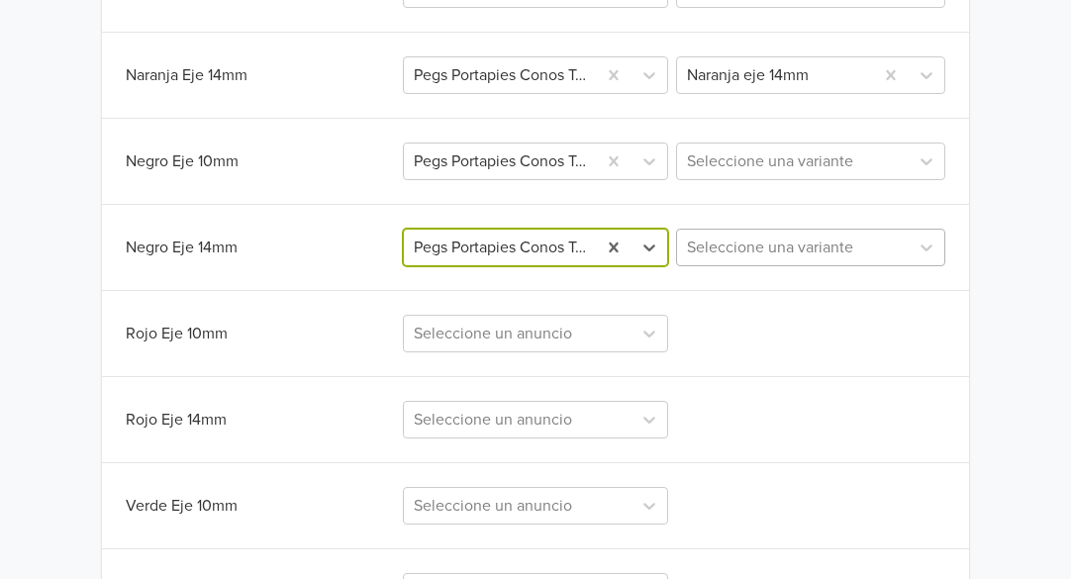
click at [832, 253] on div at bounding box center [793, 248] width 212 height 28
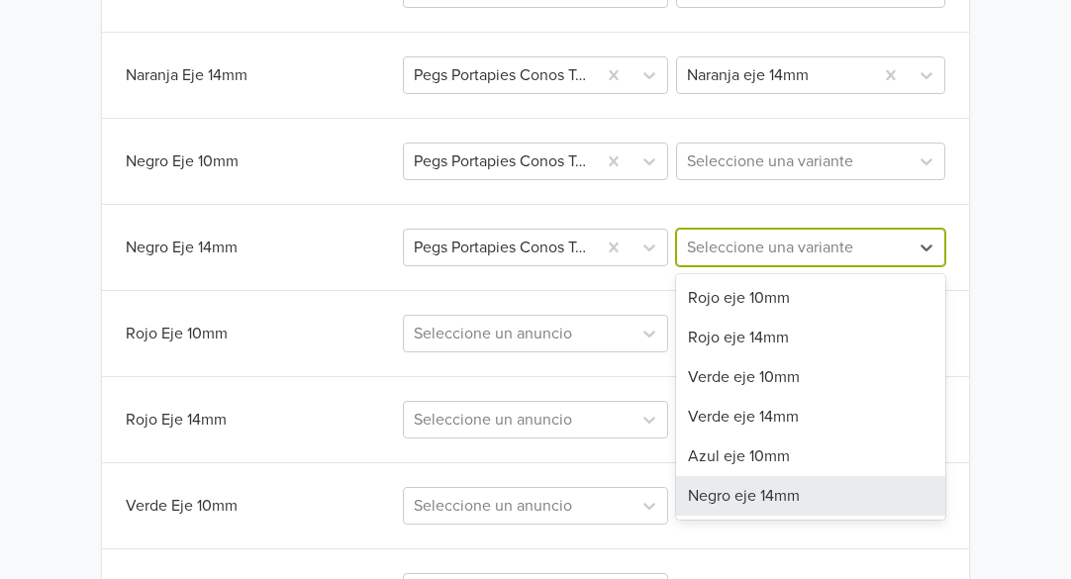
click at [753, 497] on div "Negro eje 14mm" at bounding box center [810, 496] width 269 height 40
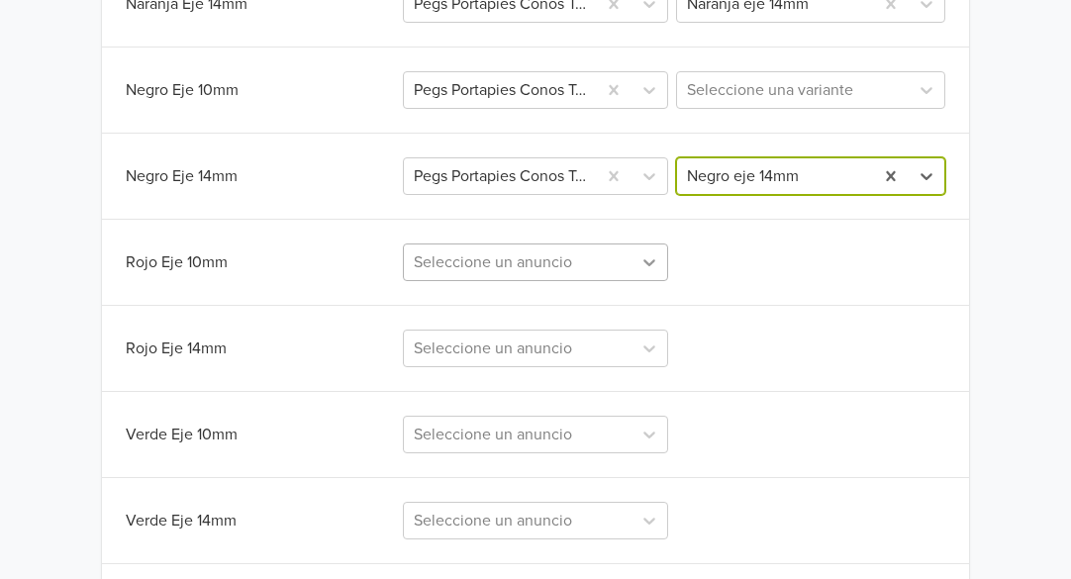
click at [653, 281] on div "Seleccione un anuncio" at bounding box center [535, 262] width 265 height 38
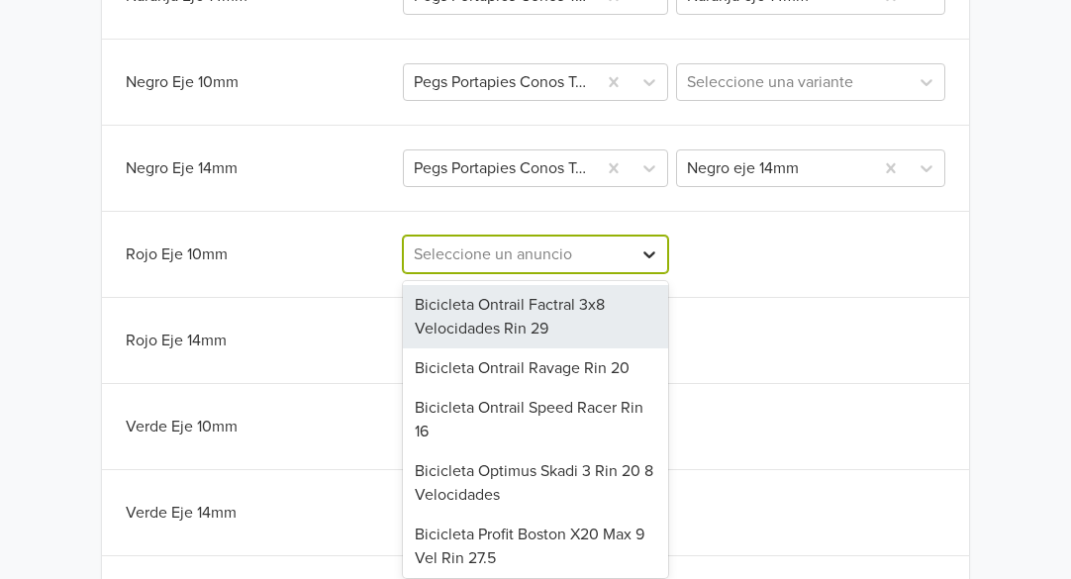
scroll to position [1353, 0]
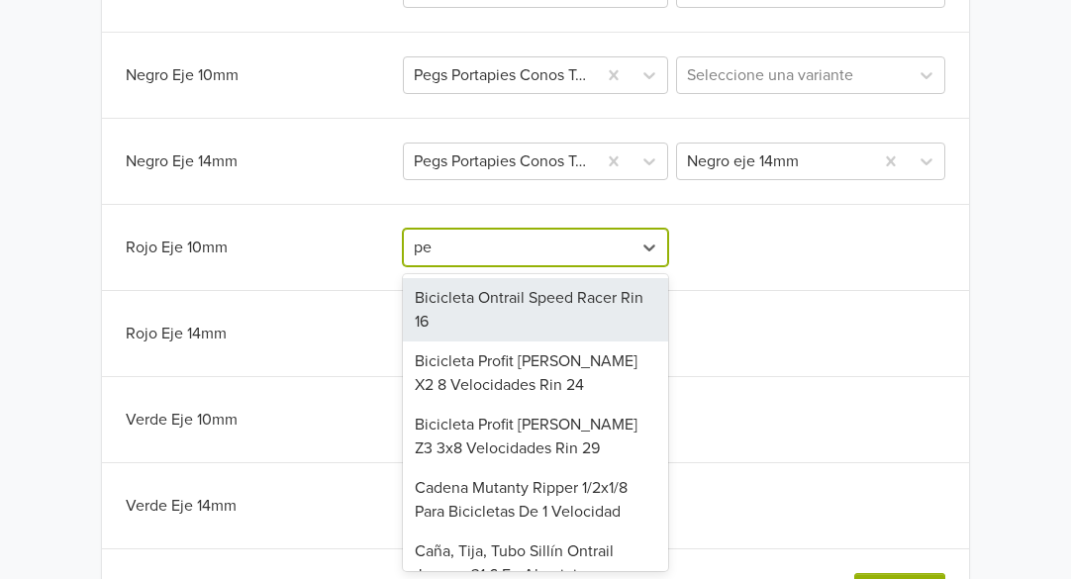
type input "peg"
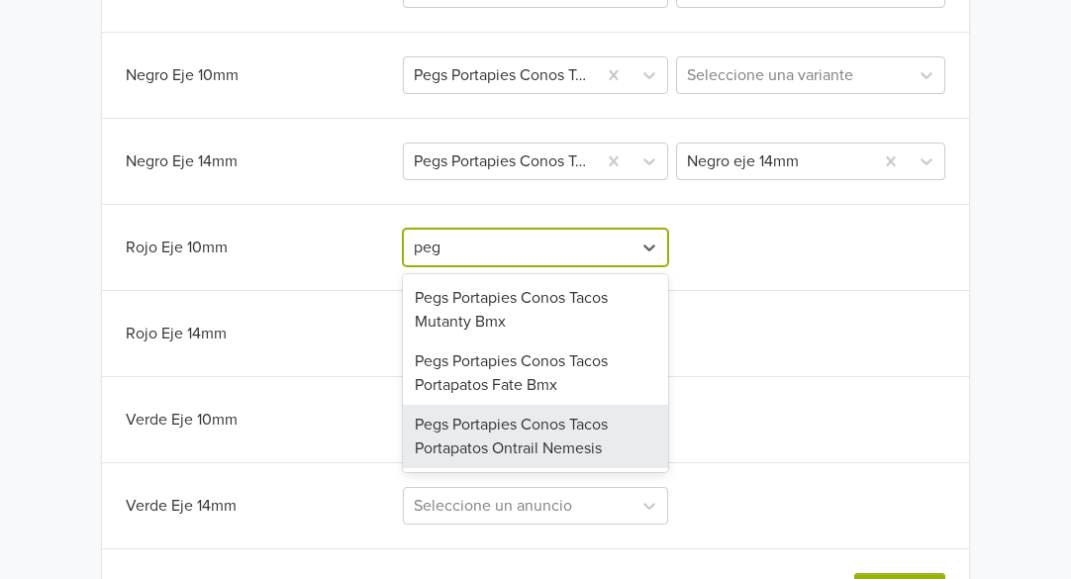
click at [521, 428] on div "Pegs Portapies Conos Tacos Portapatos Ontrail Nemesis" at bounding box center [535, 436] width 265 height 63
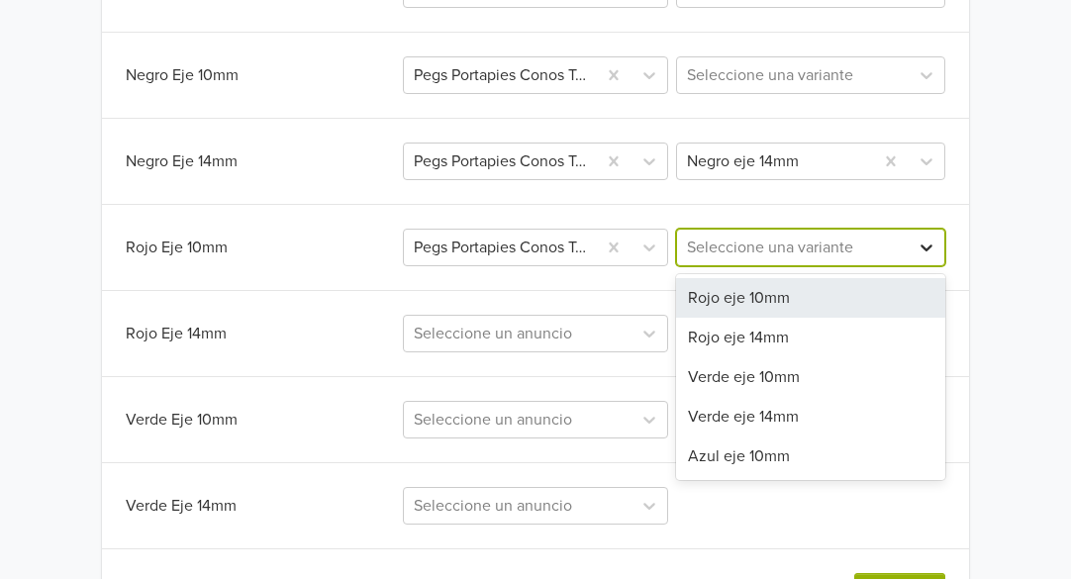
click at [924, 246] on icon at bounding box center [926, 248] width 20 height 20
click at [737, 303] on div "Rojo eje 10mm" at bounding box center [810, 298] width 269 height 40
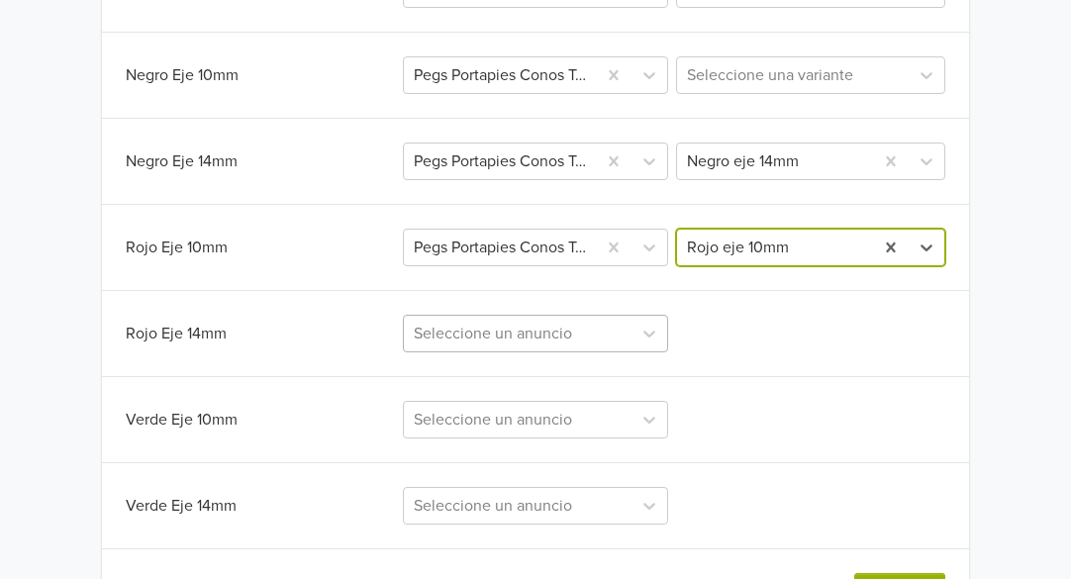
click at [623, 338] on div "Seleccione un anuncio" at bounding box center [535, 334] width 265 height 38
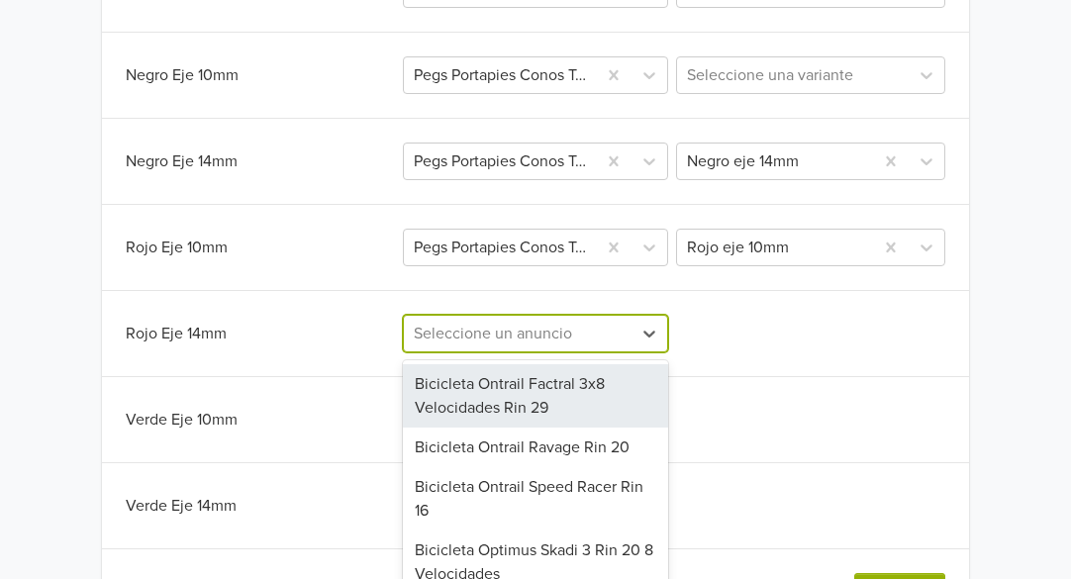
scroll to position [1432, 0]
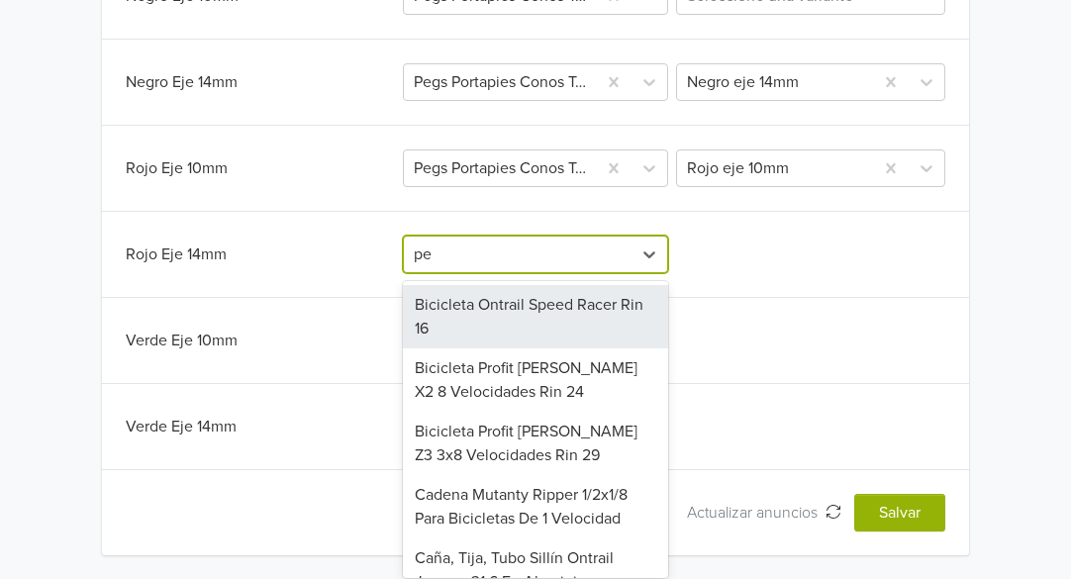
type input "peg"
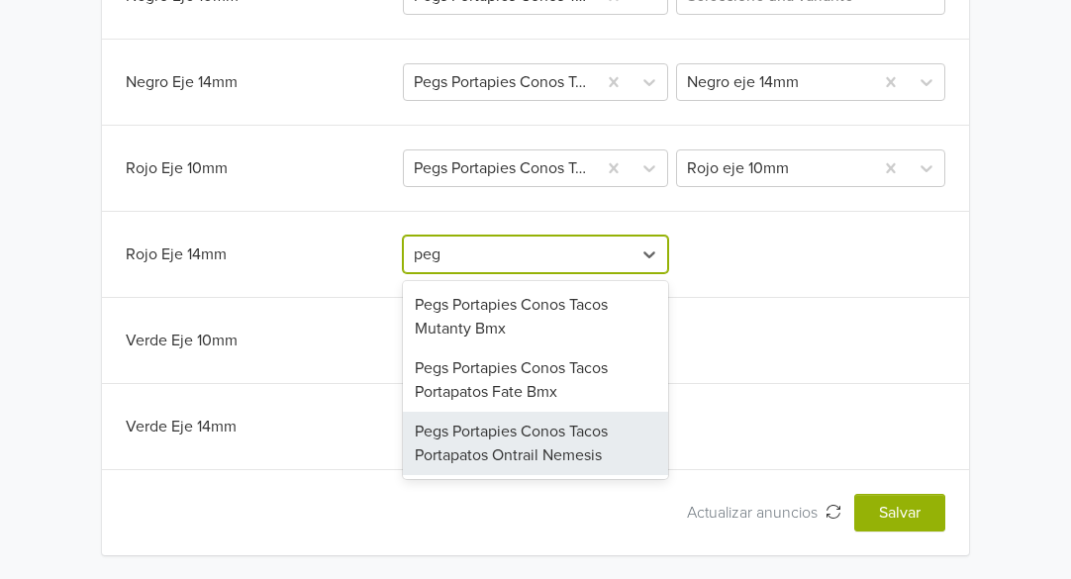
click at [601, 441] on div "Pegs Portapies Conos Tacos Portapatos Ontrail Nemesis" at bounding box center [535, 443] width 265 height 63
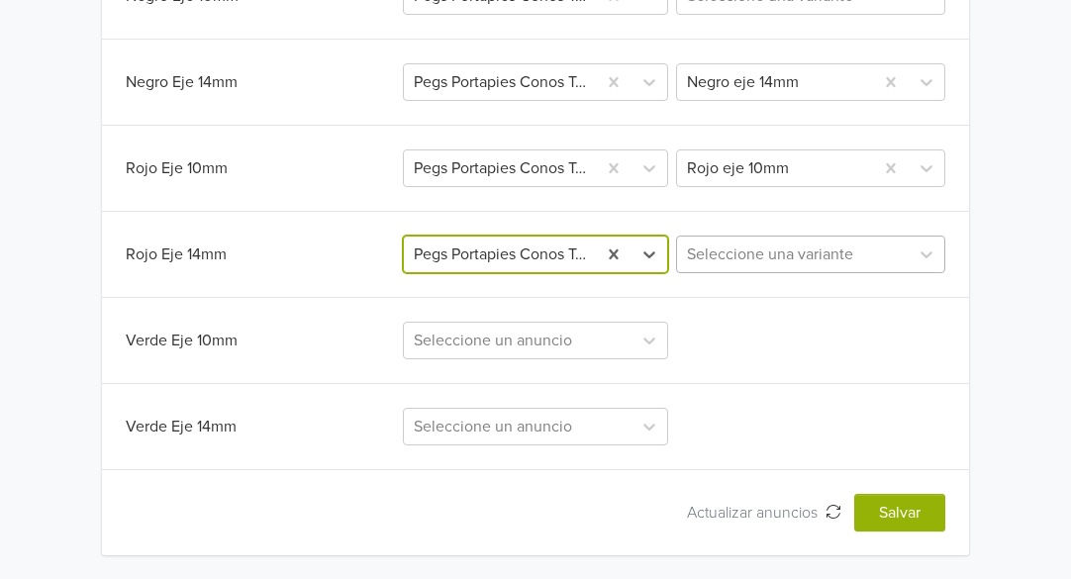
click at [872, 254] on div at bounding box center [793, 254] width 212 height 28
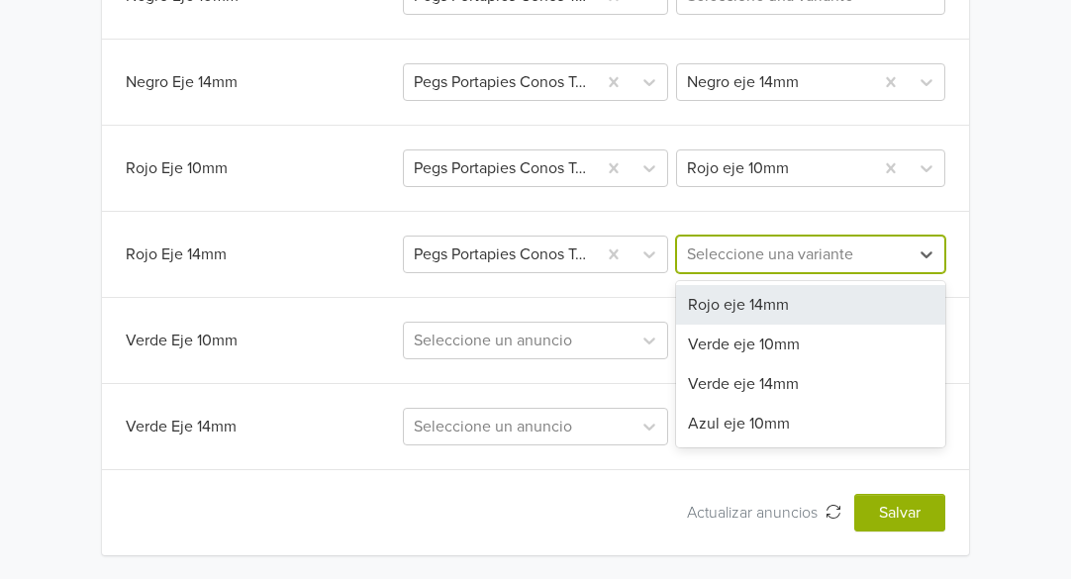
click at [757, 308] on div "Rojo eje 14mm" at bounding box center [810, 305] width 269 height 40
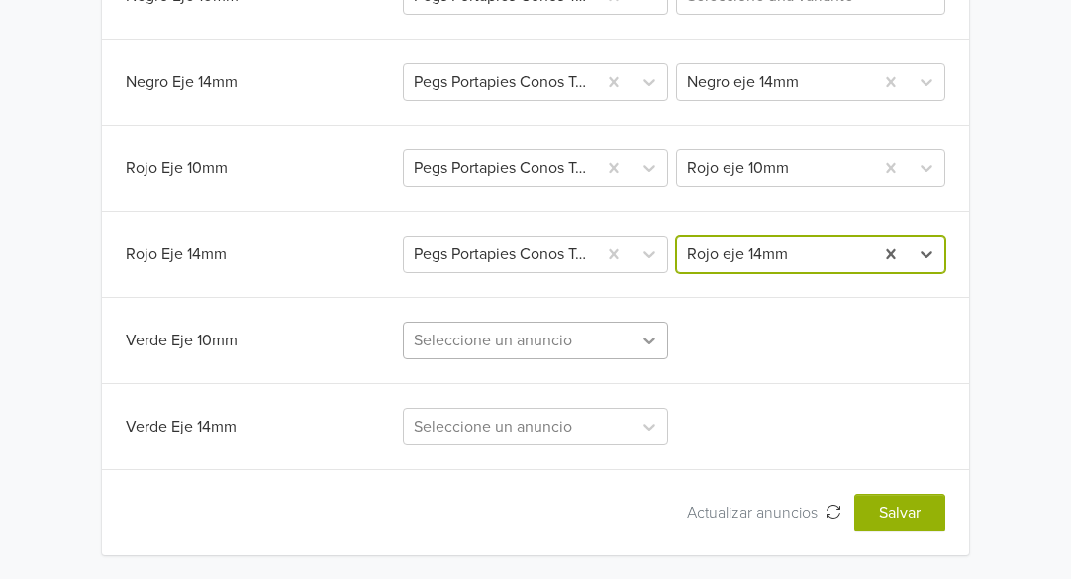
click at [646, 341] on icon at bounding box center [649, 340] width 12 height 7
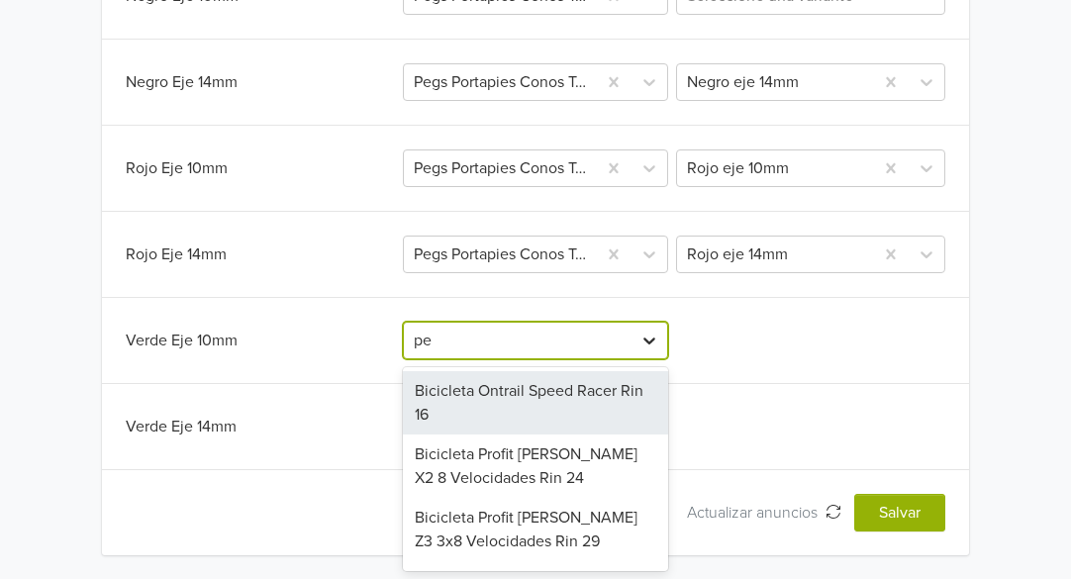
type input "peg"
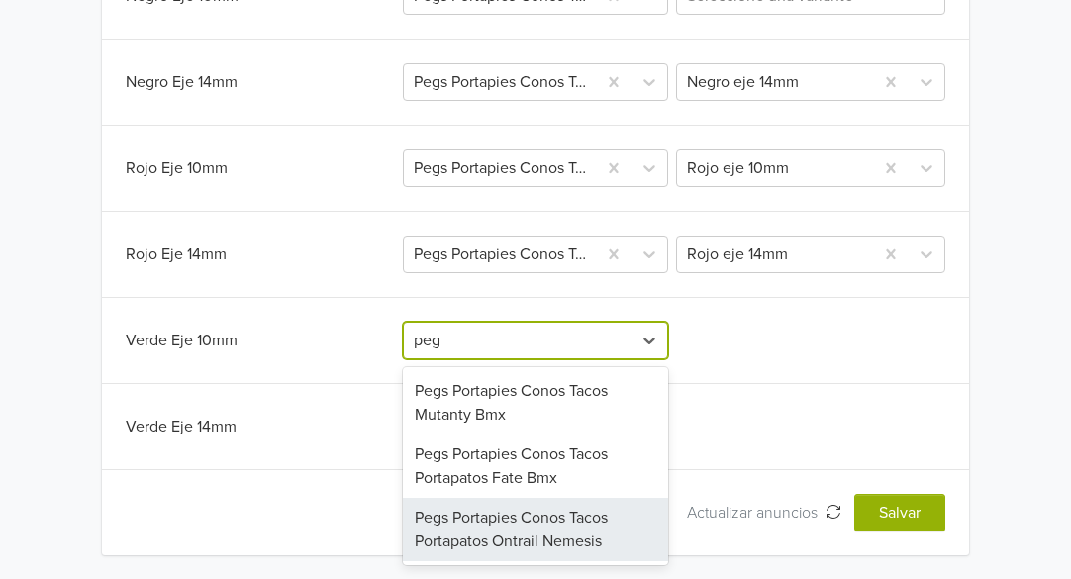
click at [552, 532] on div "Pegs Portapies Conos Tacos Portapatos Ontrail Nemesis" at bounding box center [535, 529] width 265 height 63
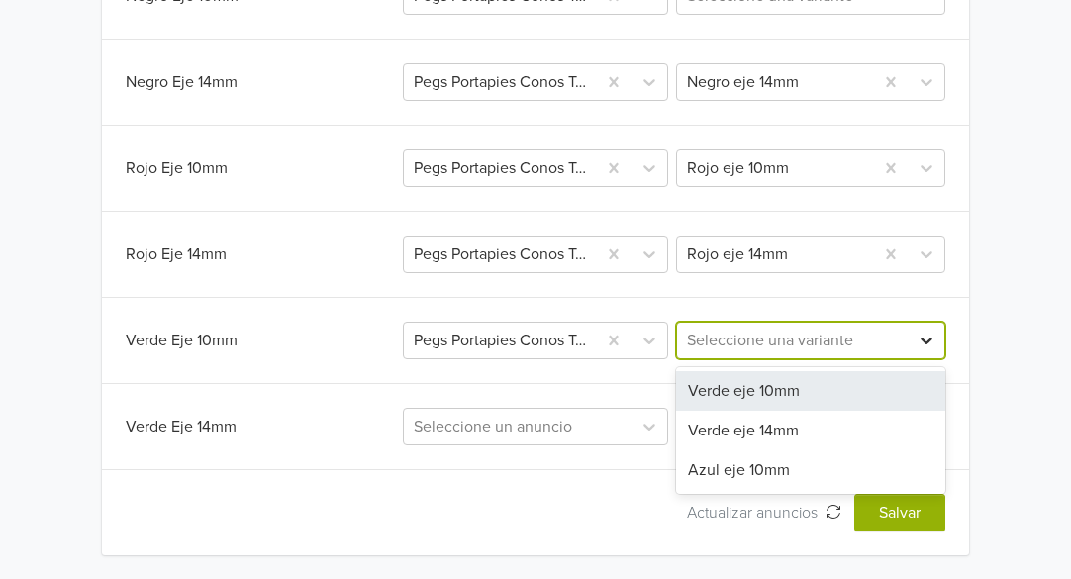
click at [922, 342] on icon at bounding box center [926, 341] width 20 height 20
click at [787, 396] on div "Verde eje 10mm" at bounding box center [810, 391] width 269 height 40
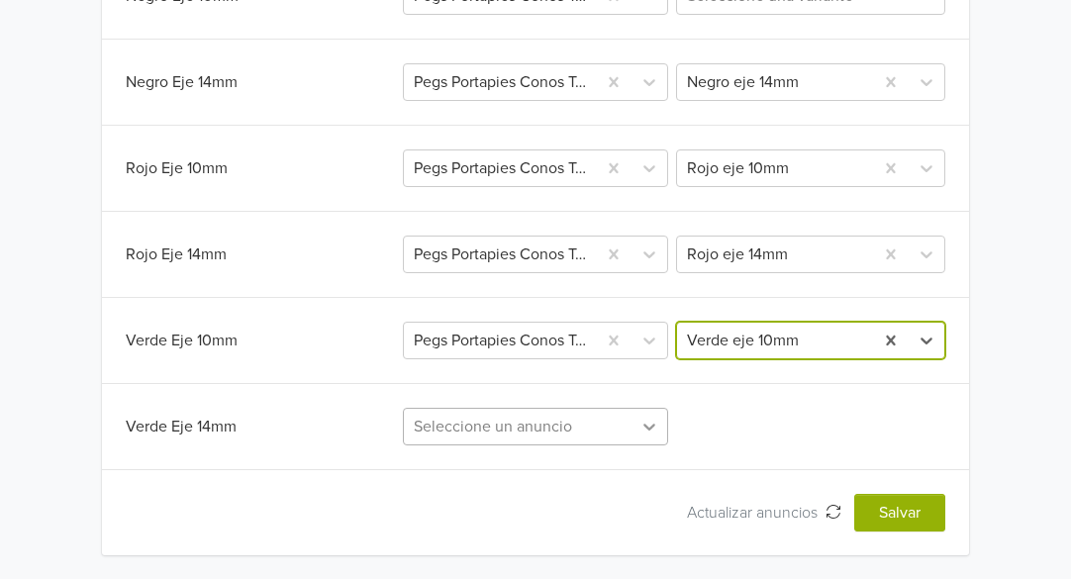
scroll to position [1603, 0]
click at [636, 431] on div "Seleccione un anuncio" at bounding box center [535, 427] width 265 height 38
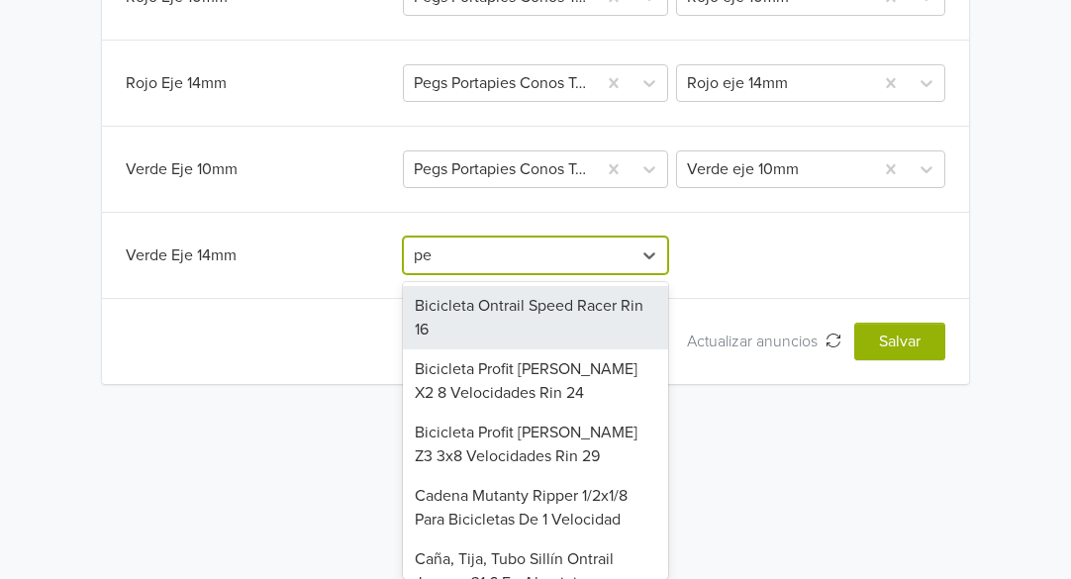
type input "peg"
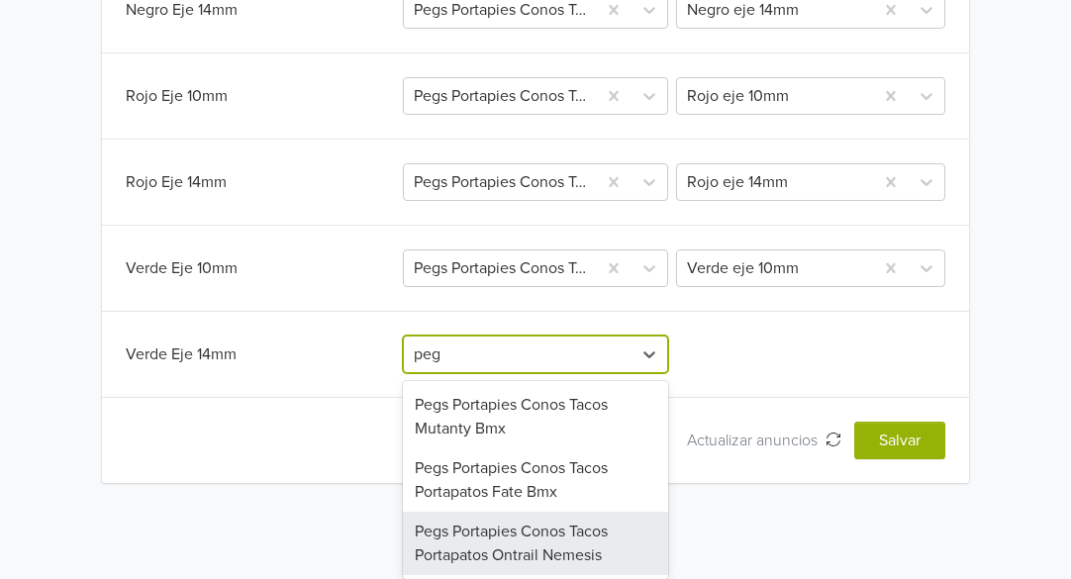
click at [535, 549] on div "Pegs Portapies Conos Tacos Portapatos Ontrail Nemesis" at bounding box center [535, 543] width 265 height 63
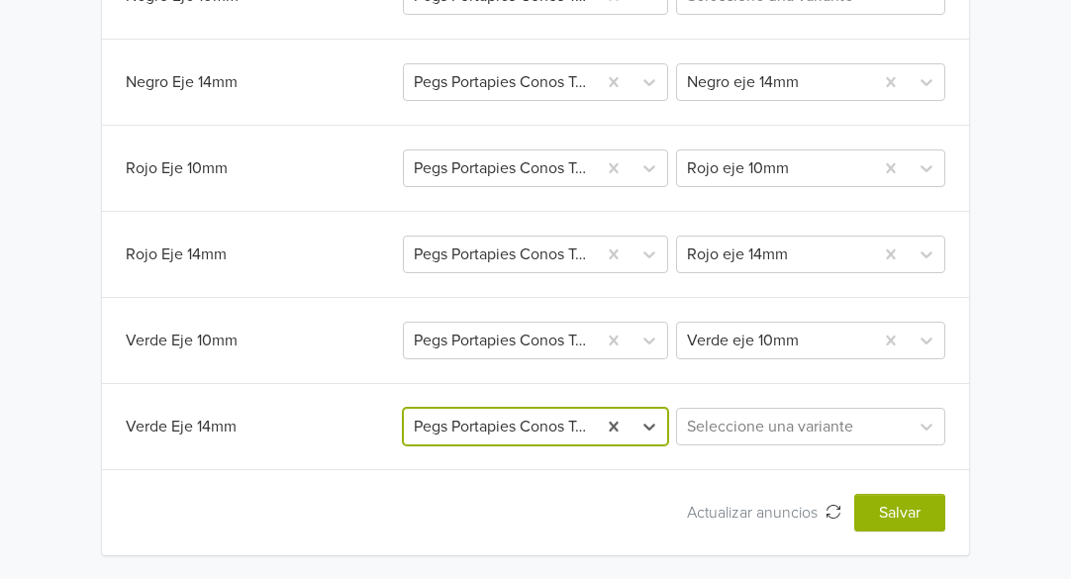
scroll to position [1432, 0]
click at [805, 427] on div at bounding box center [793, 427] width 212 height 28
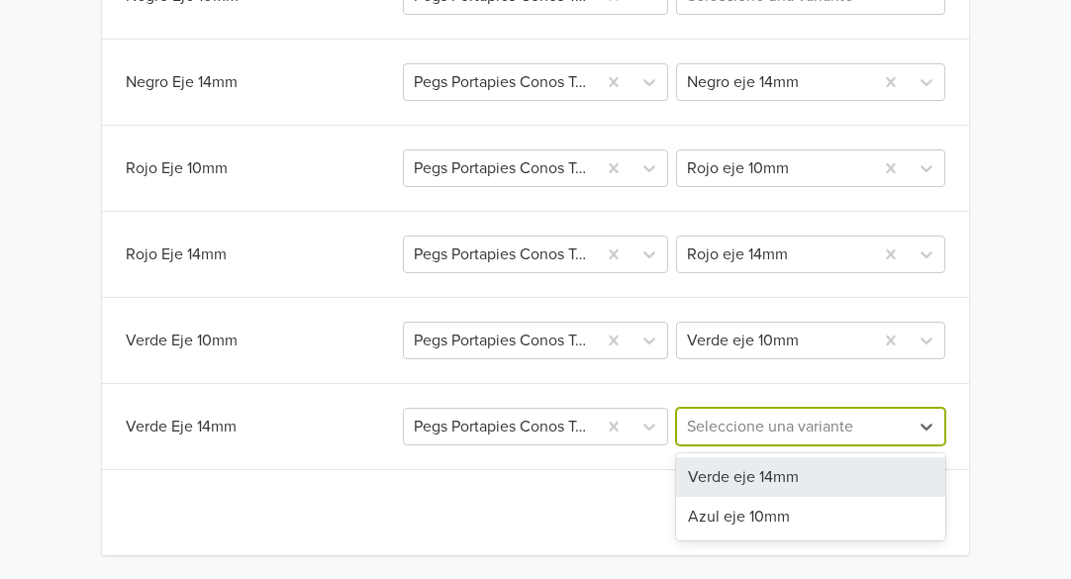
click at [778, 477] on div "Verde eje 14mm" at bounding box center [810, 477] width 269 height 40
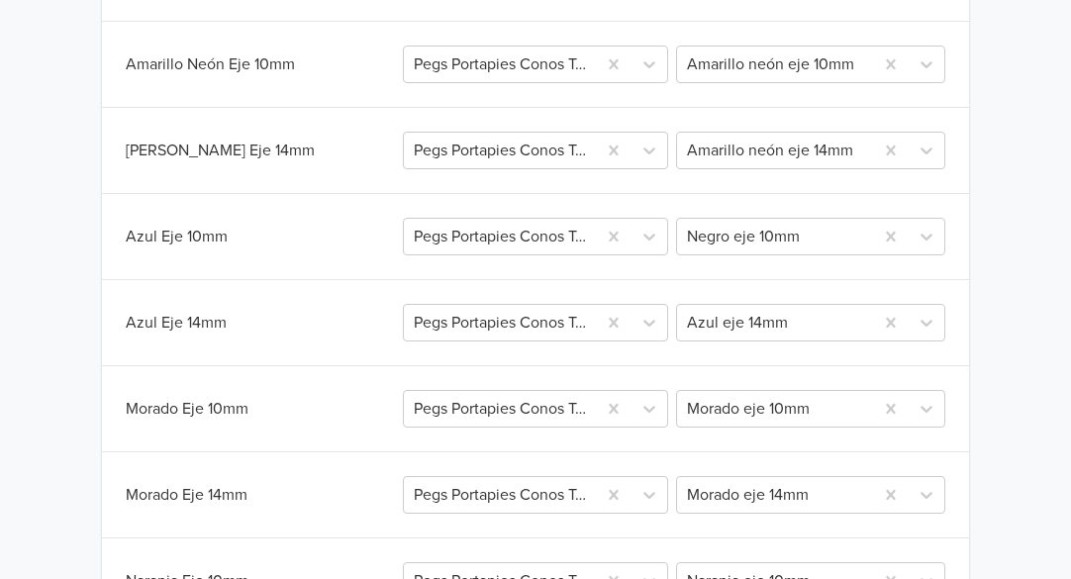
scroll to position [640, 0]
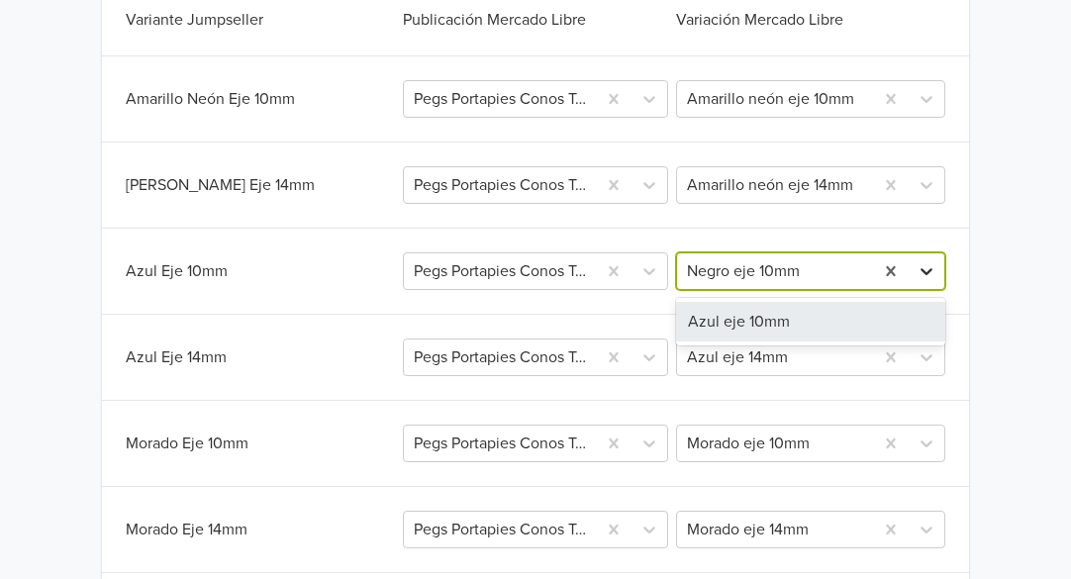
click at [929, 274] on icon at bounding box center [926, 271] width 20 height 20
click at [779, 321] on div "Azul eje 10mm" at bounding box center [810, 322] width 269 height 40
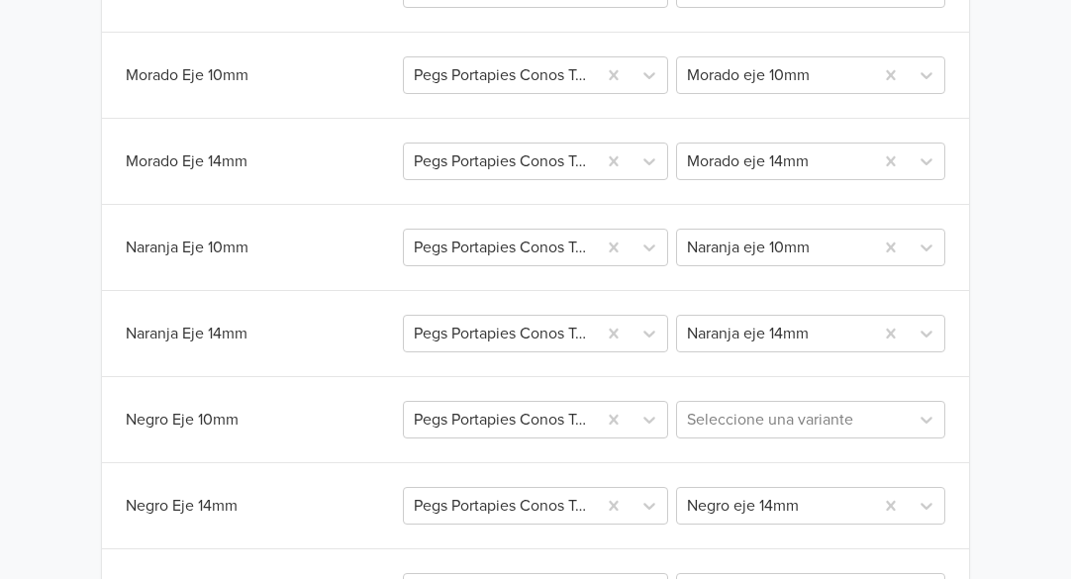
scroll to position [1036, 0]
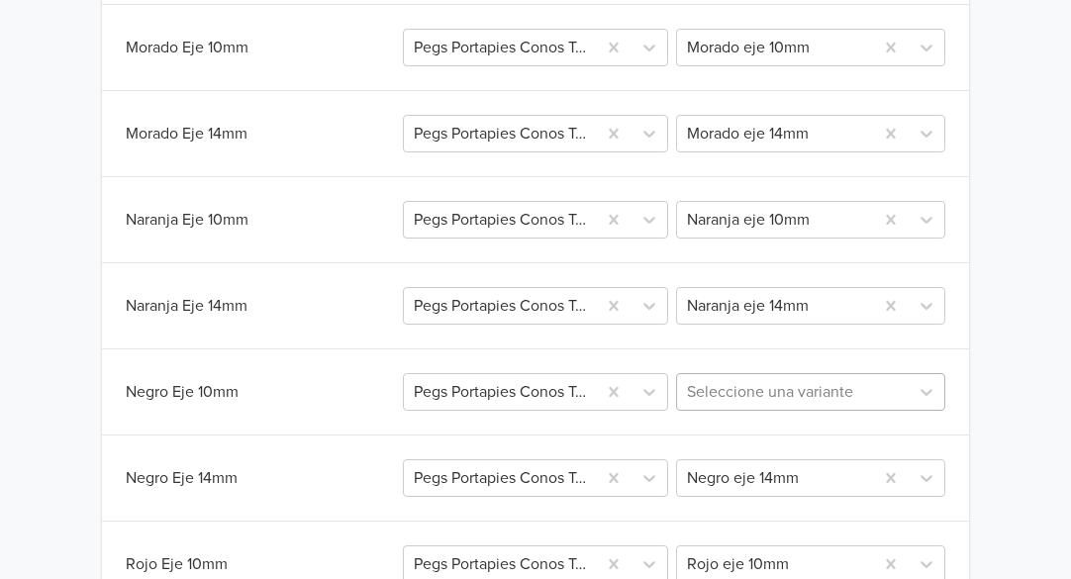
click at [837, 389] on div at bounding box center [793, 392] width 212 height 28
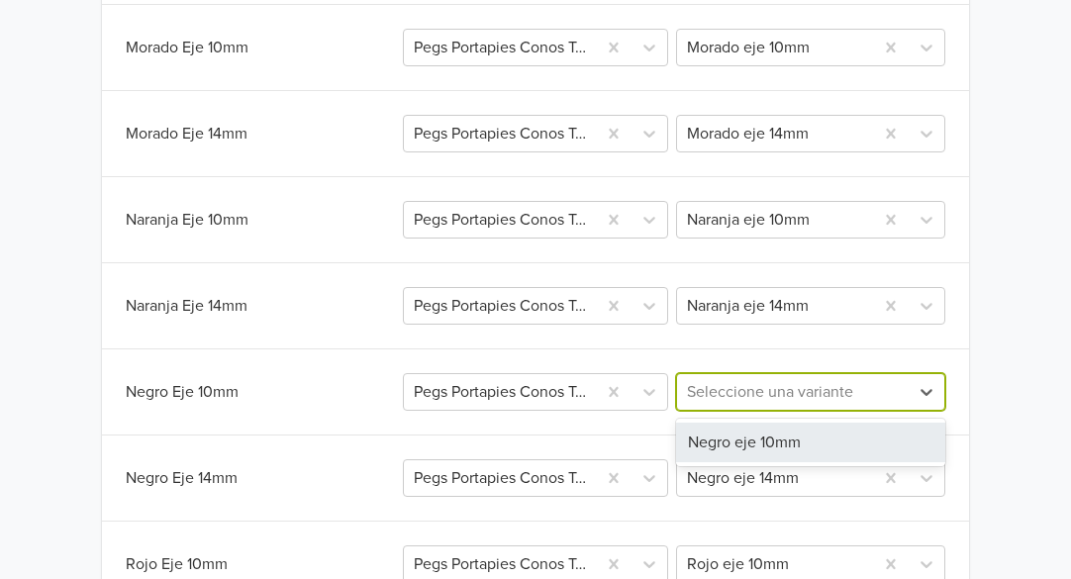
click at [782, 443] on div "Negro eje 10mm" at bounding box center [810, 443] width 269 height 40
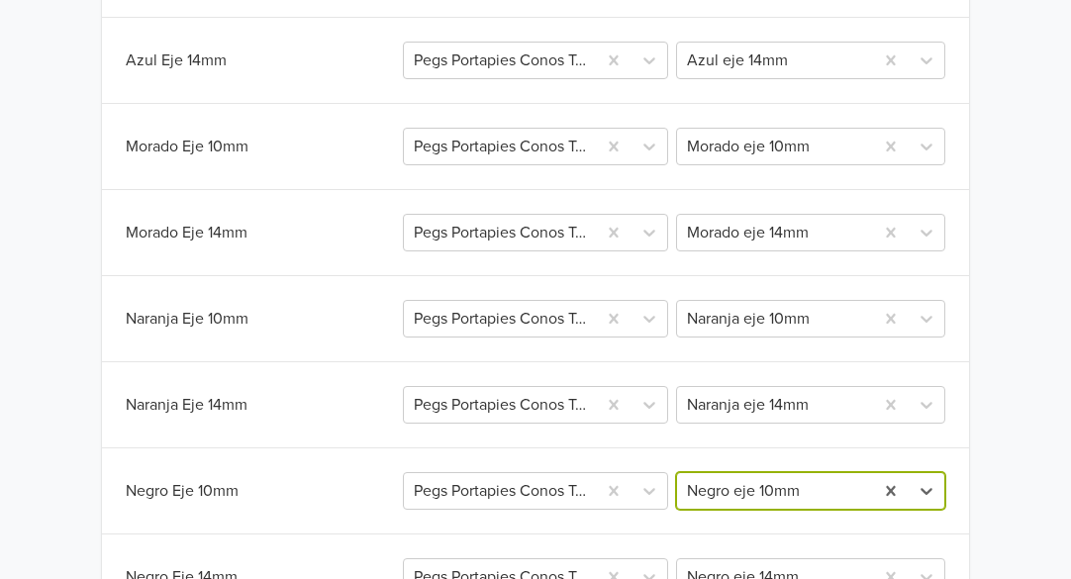
scroll to position [1432, 0]
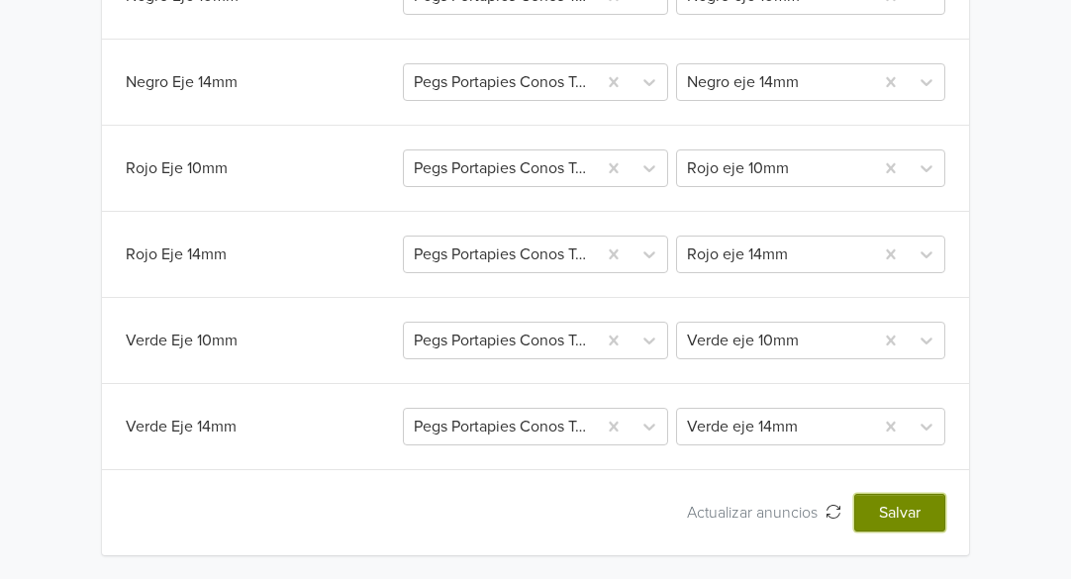
click at [898, 515] on button "Salvar" at bounding box center [899, 513] width 91 height 38
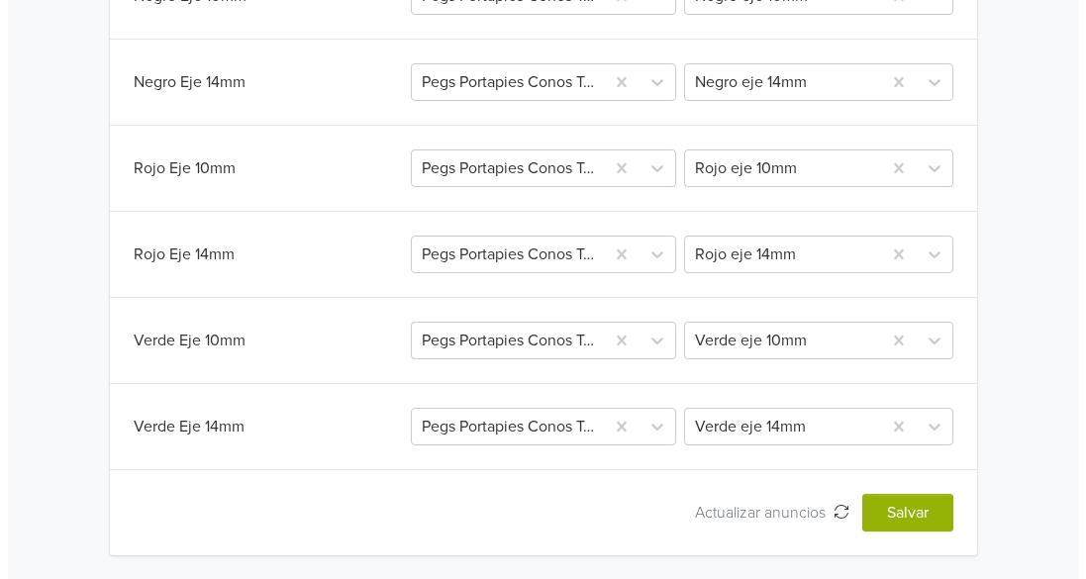
scroll to position [0, 0]
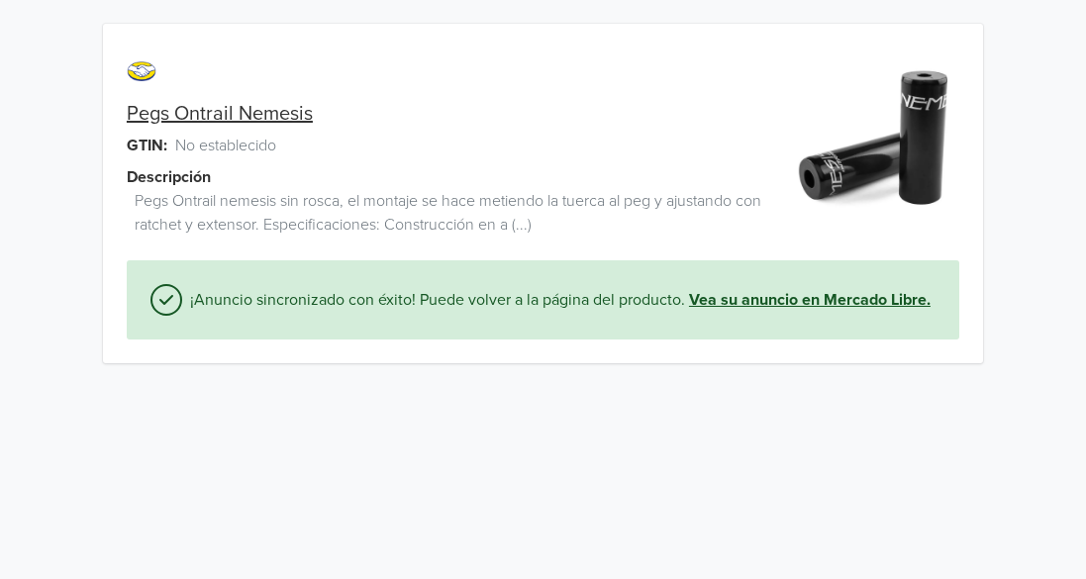
click at [729, 301] on link "Vea su anuncio en Mercado Libre." at bounding box center [809, 300] width 241 height 24
